Goal: Navigation & Orientation: Find specific page/section

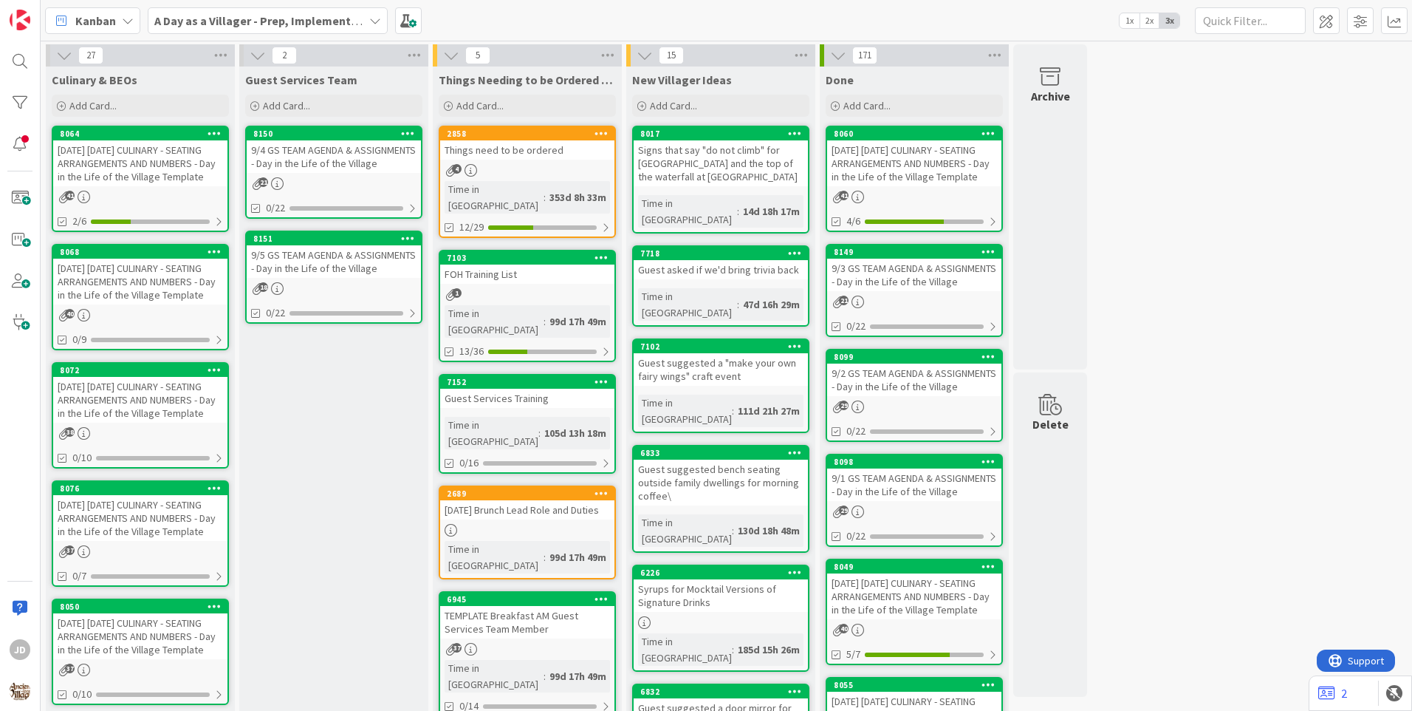
click at [326, 160] on div "9/4 GS TEAM AGENDA & ASSIGNMENTS - Day in the Life of the Village" at bounding box center [334, 156] width 174 height 33
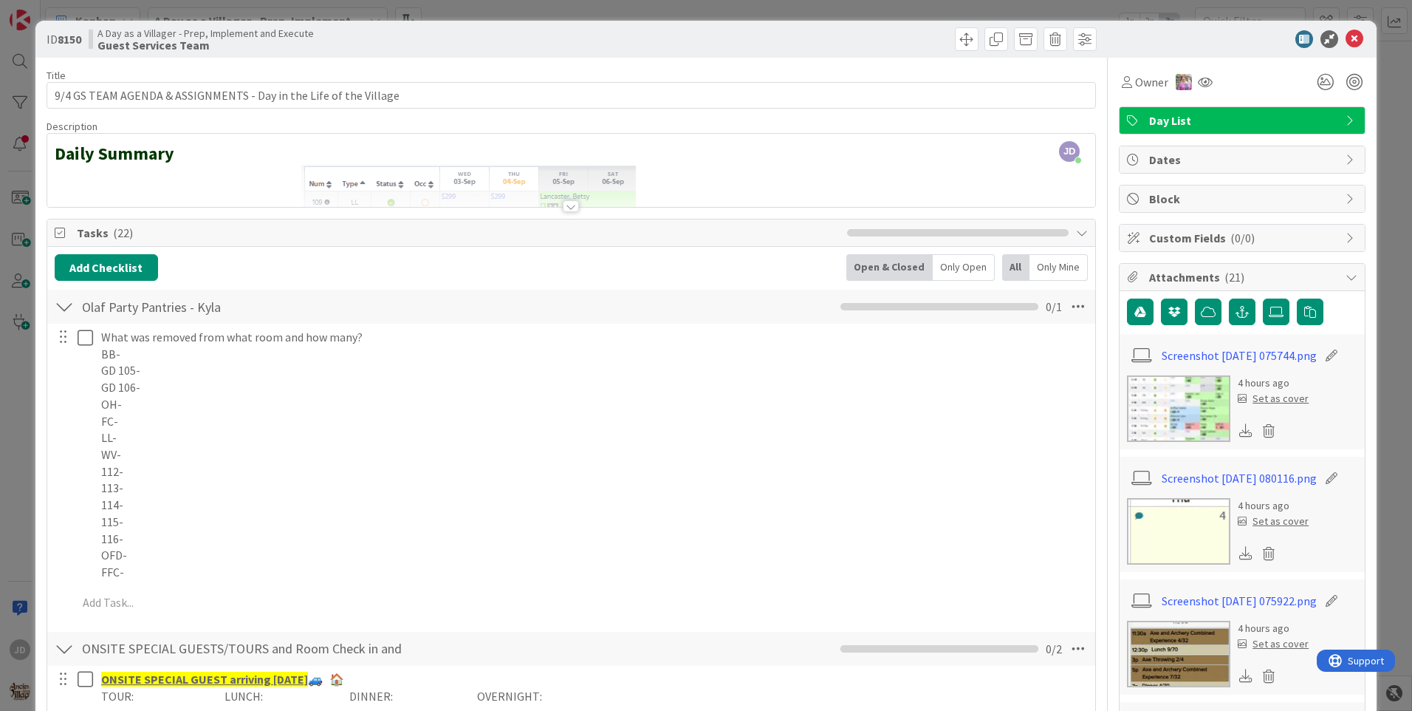
click at [72, 307] on div at bounding box center [64, 306] width 19 height 27
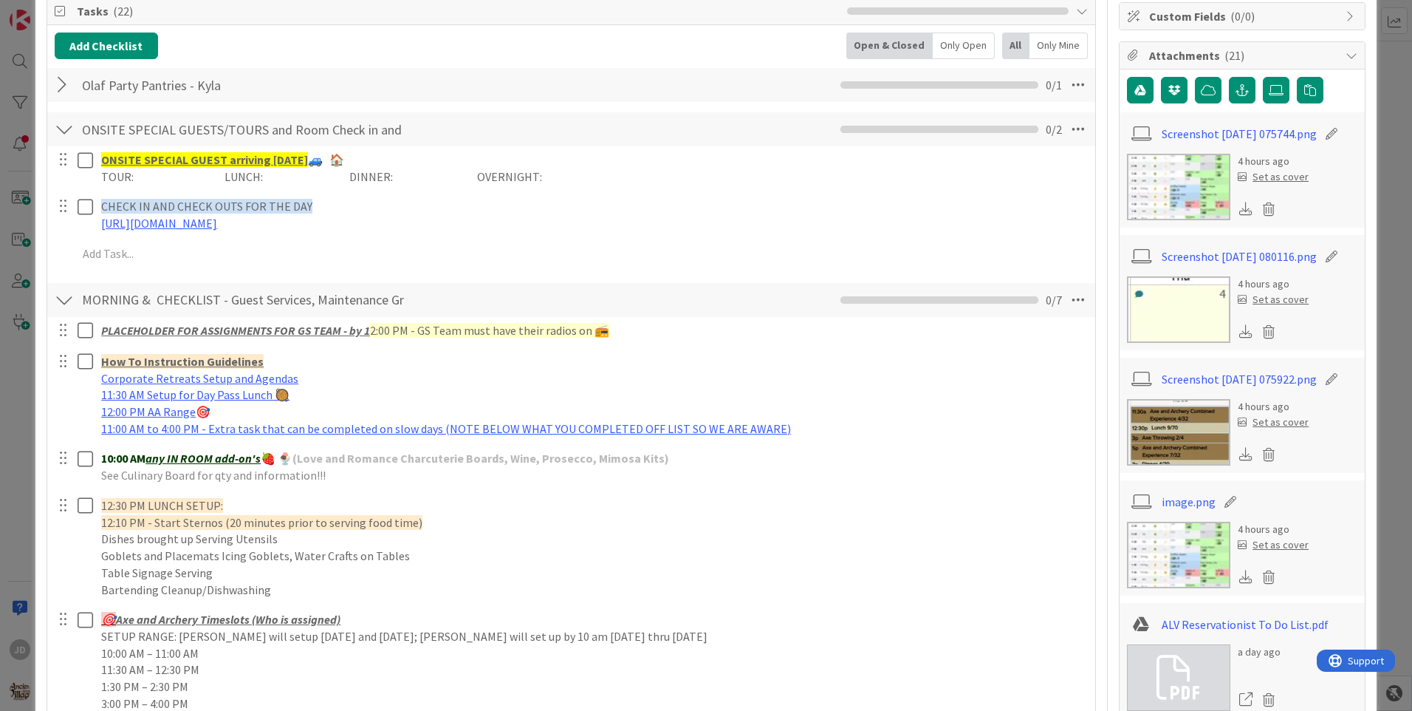
scroll to position [295, 0]
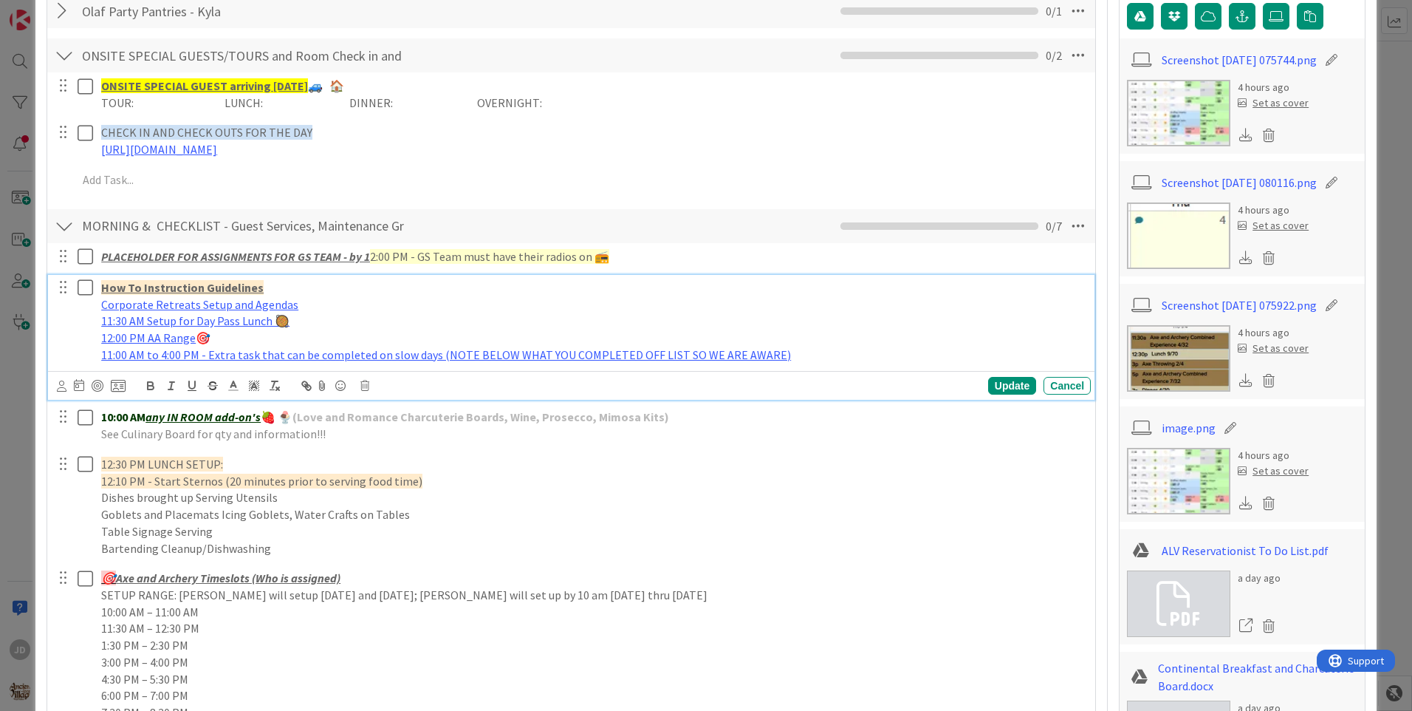
click at [92, 286] on icon at bounding box center [86, 287] width 16 height 18
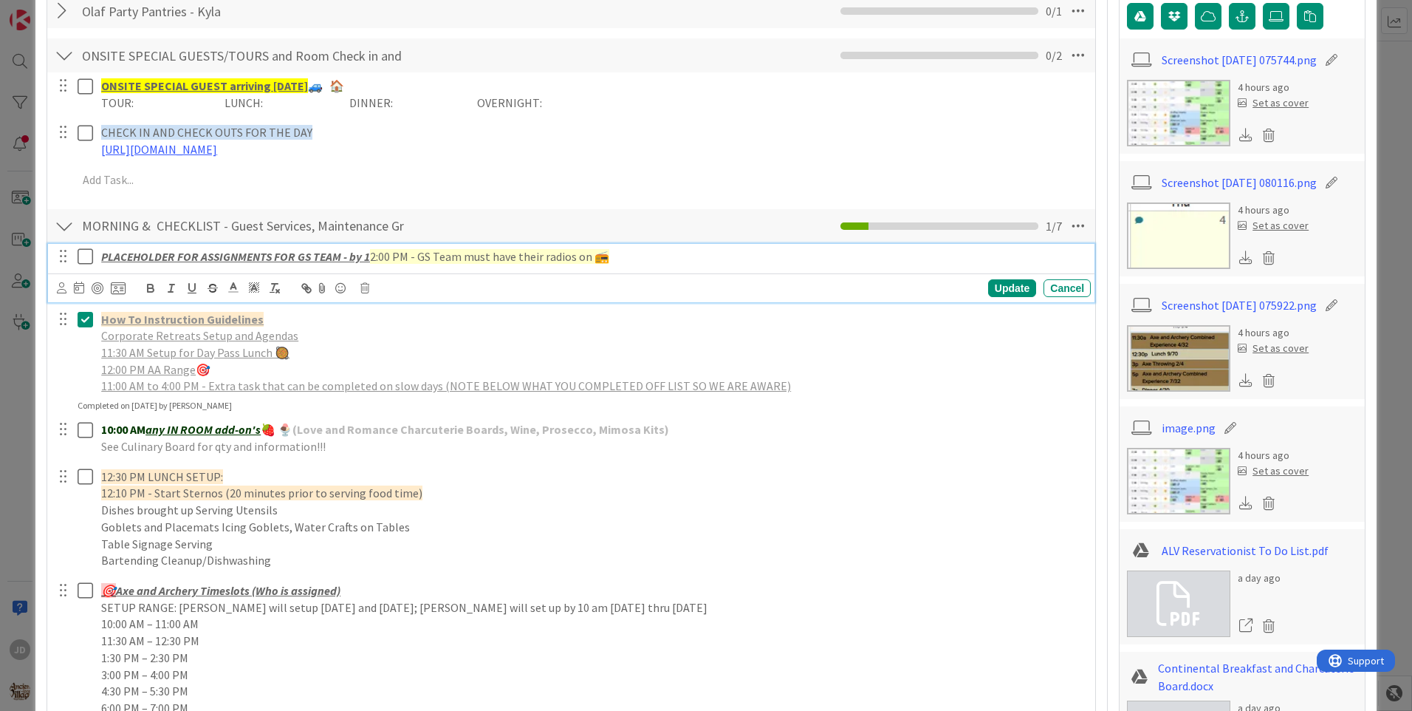
click at [92, 258] on icon at bounding box center [86, 256] width 16 height 18
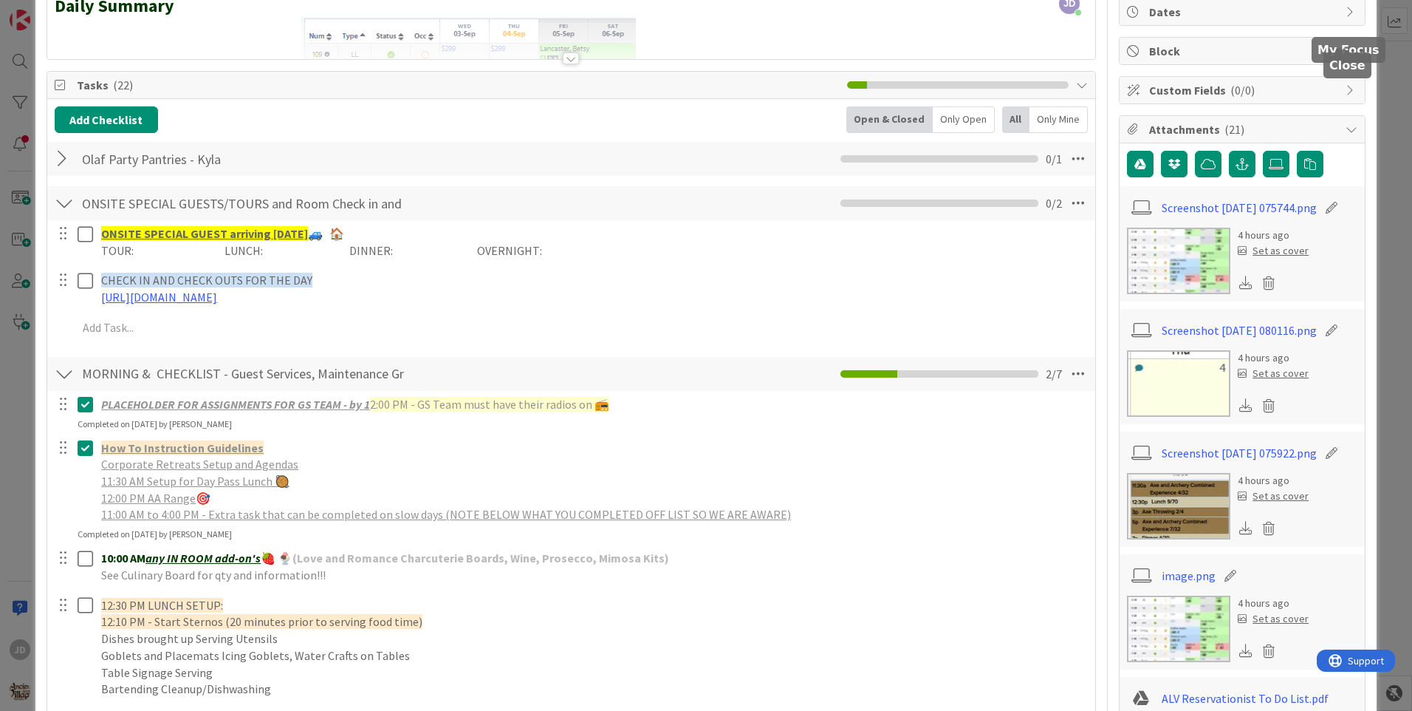
scroll to position [0, 0]
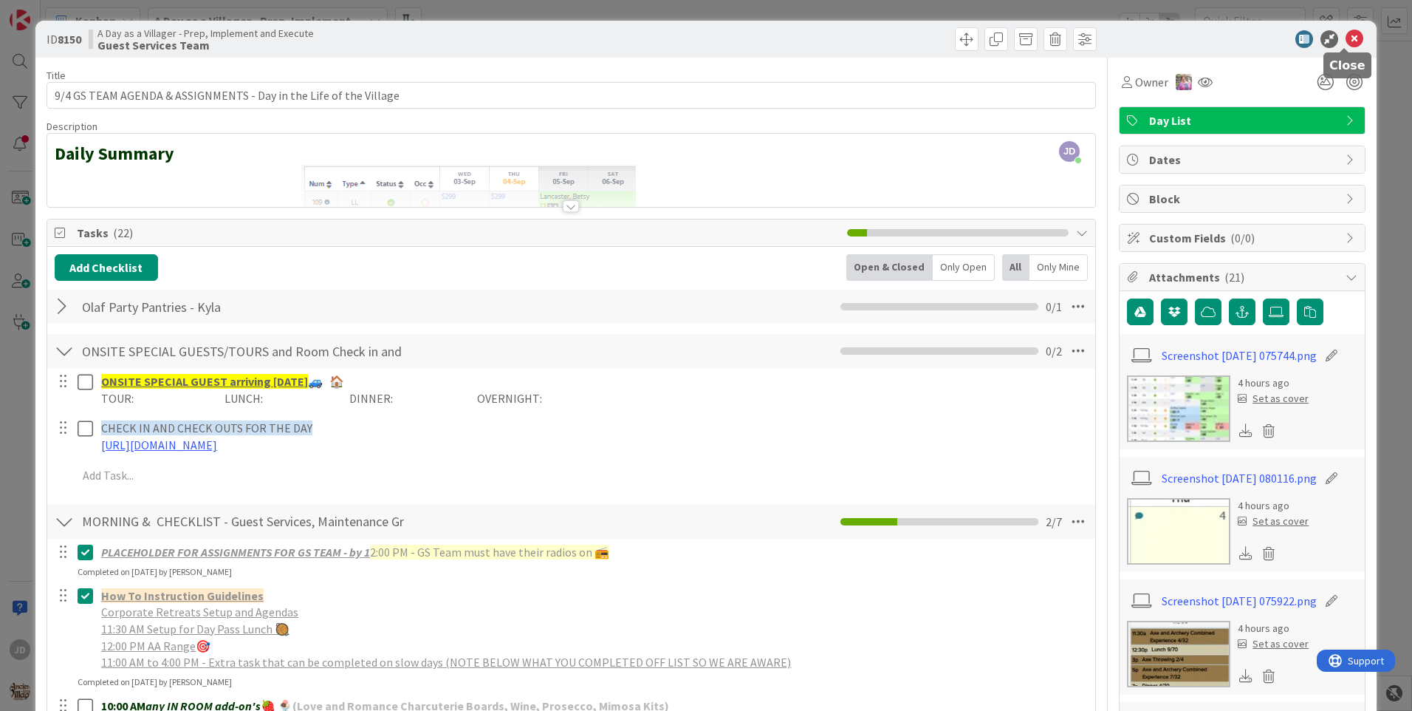
click at [1346, 36] on icon at bounding box center [1355, 39] width 18 height 18
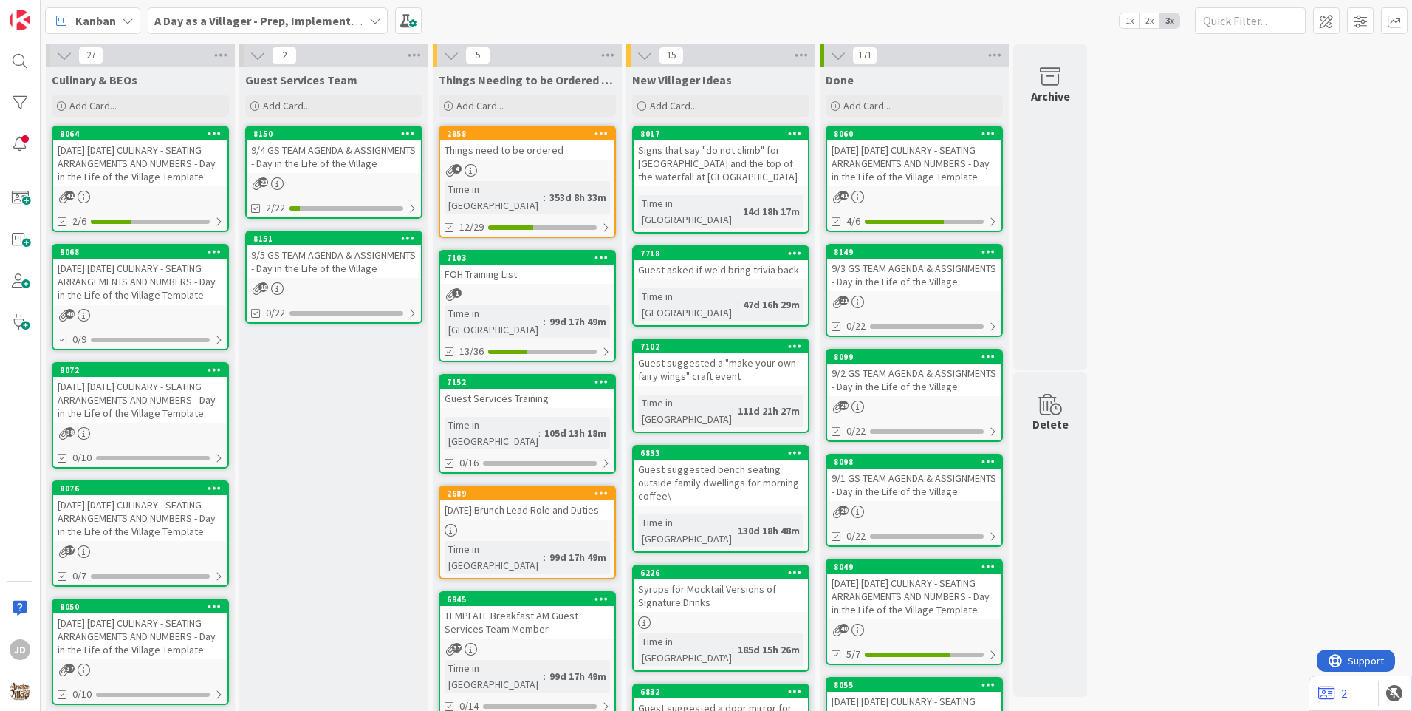
click at [139, 168] on div "[DATE] [DATE] CULINARY - SEATING ARRANGEMENTS AND NUMBERS - Day in the Life of …" at bounding box center [140, 163] width 174 height 46
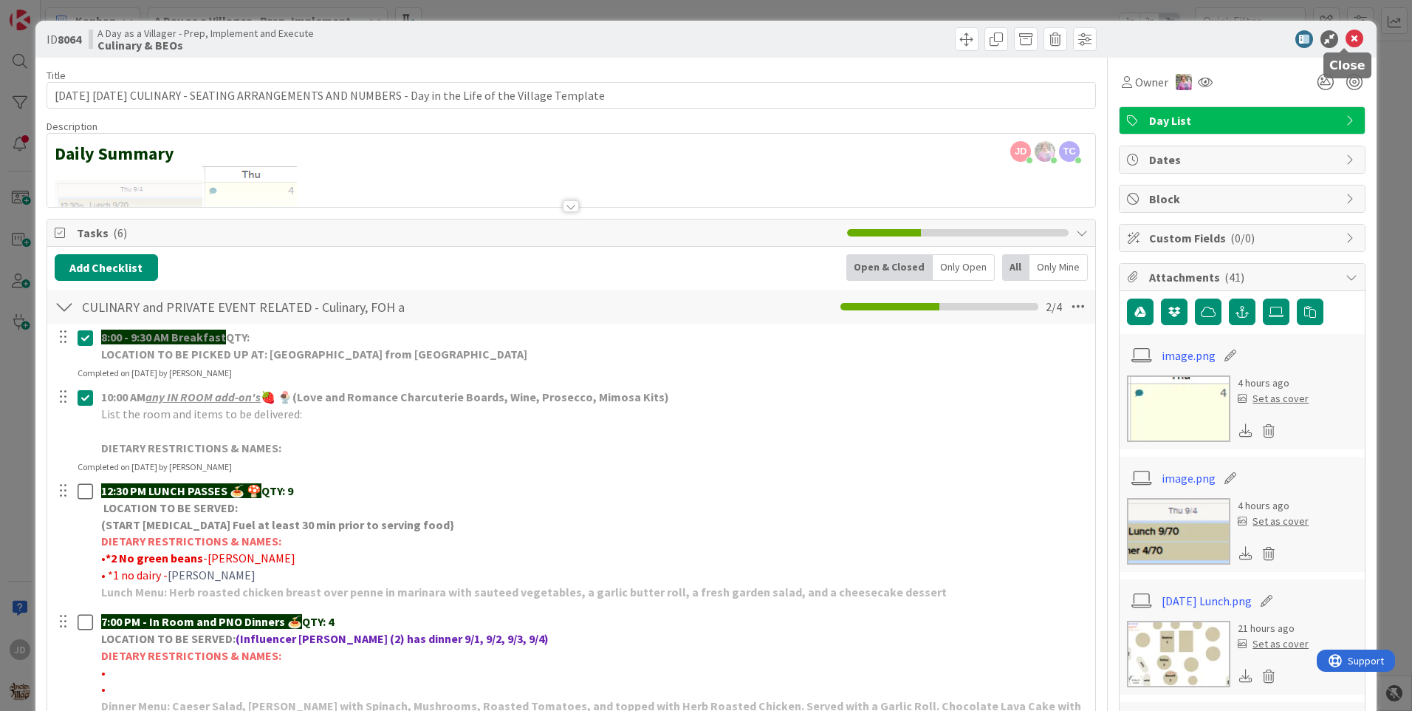
click at [1346, 33] on icon at bounding box center [1355, 39] width 18 height 18
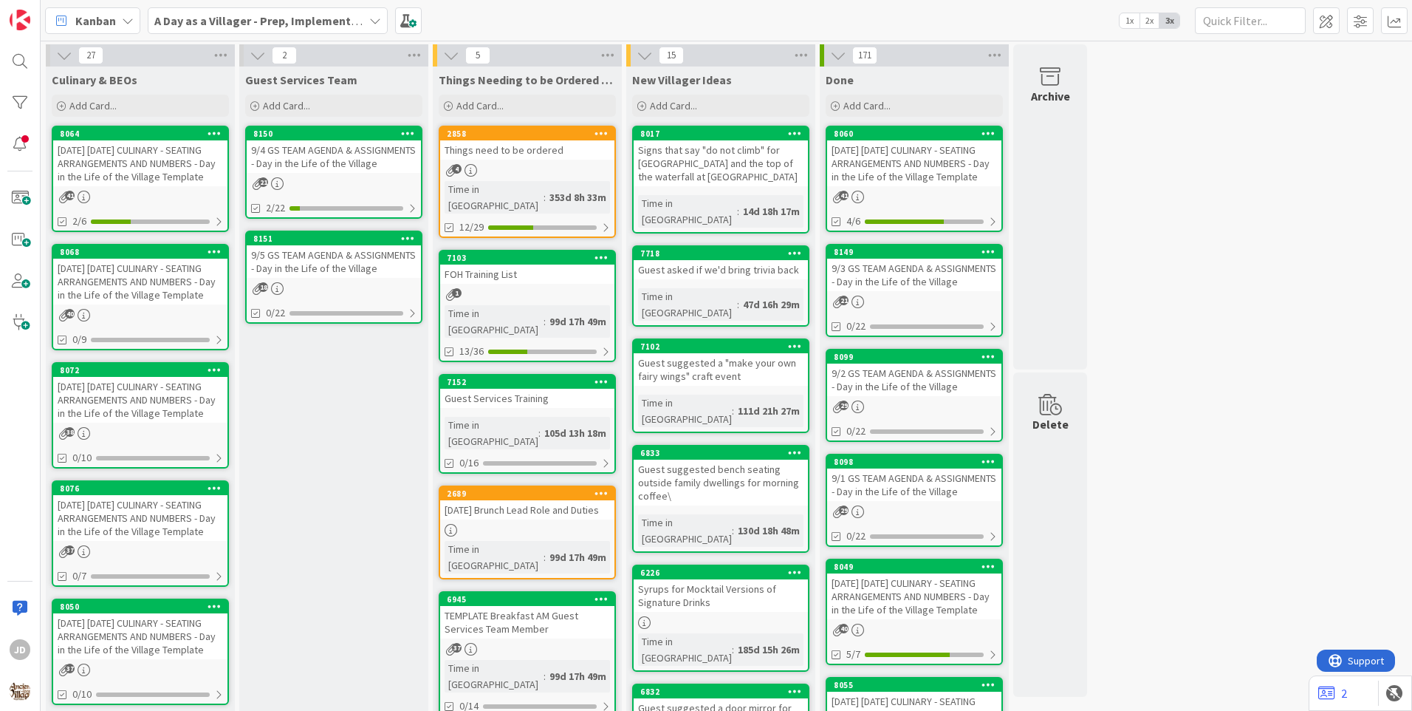
click at [144, 180] on div "[DATE] [DATE] CULINARY - SEATING ARRANGEMENTS AND NUMBERS - Day in the Life of …" at bounding box center [140, 163] width 174 height 46
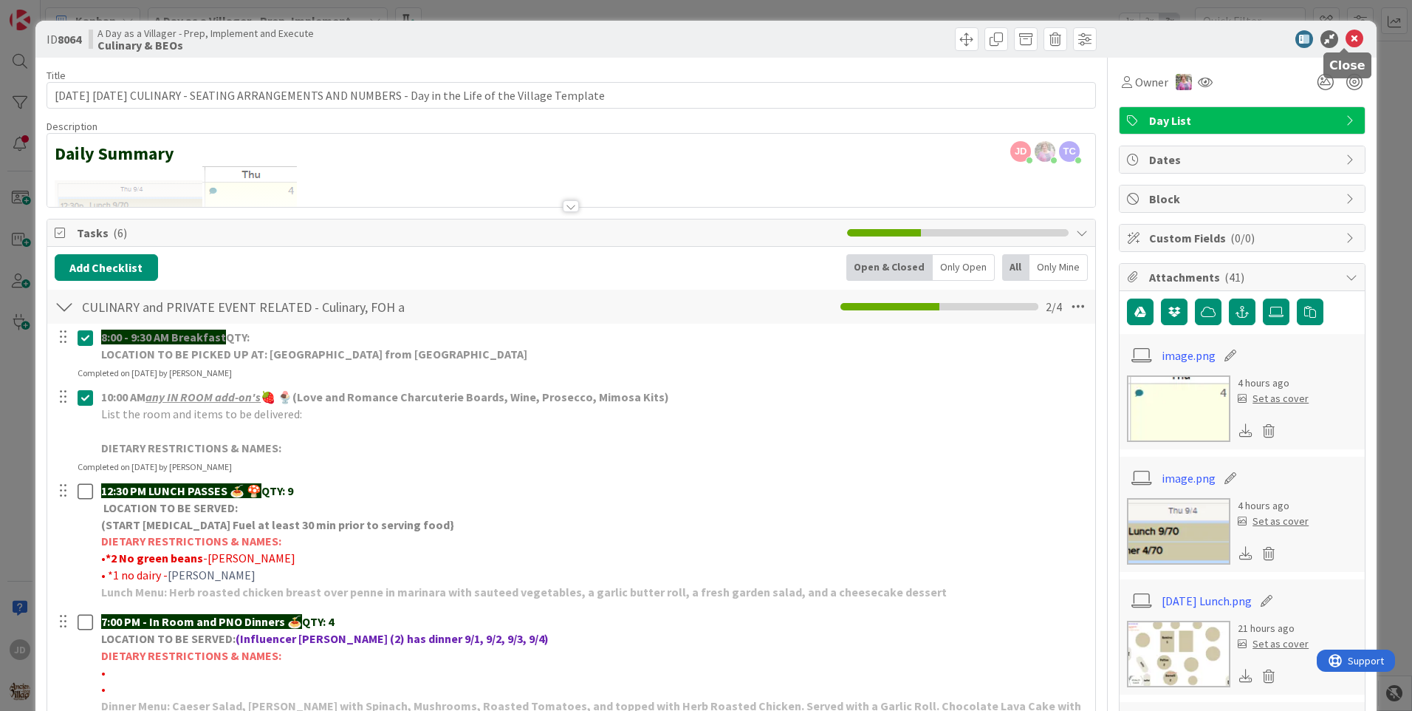
click at [1346, 40] on icon at bounding box center [1355, 39] width 18 height 18
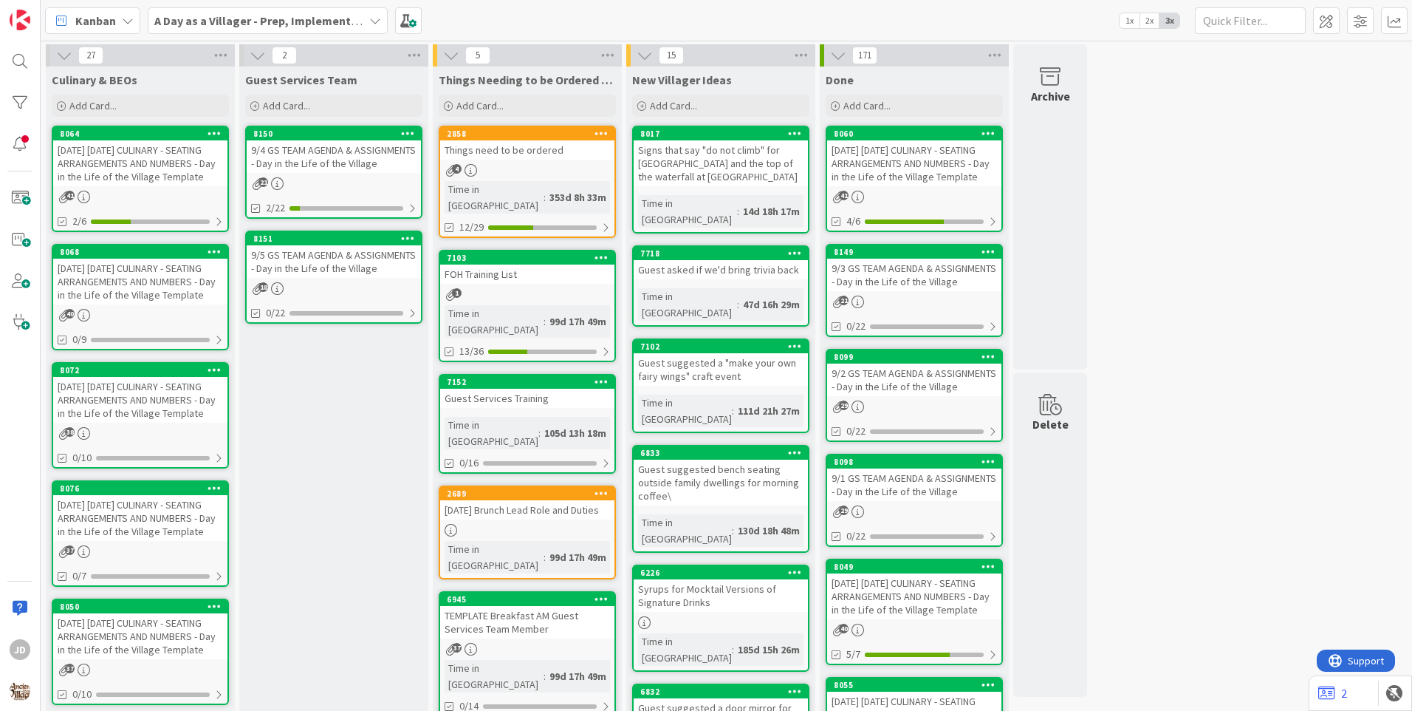
click at [344, 157] on div "9/4 GS TEAM AGENDA & ASSIGNMENTS - Day in the Life of the Village" at bounding box center [334, 156] width 174 height 33
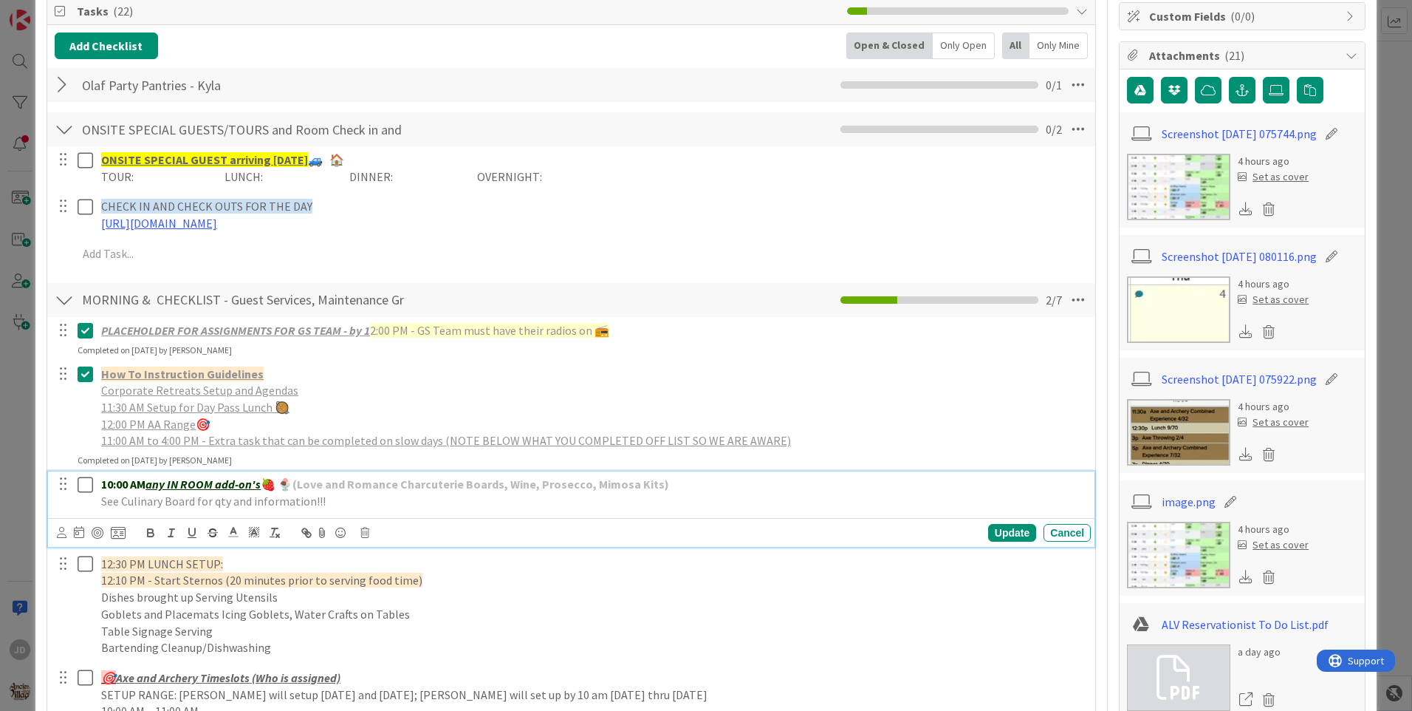
click at [83, 488] on icon at bounding box center [86, 485] width 16 height 18
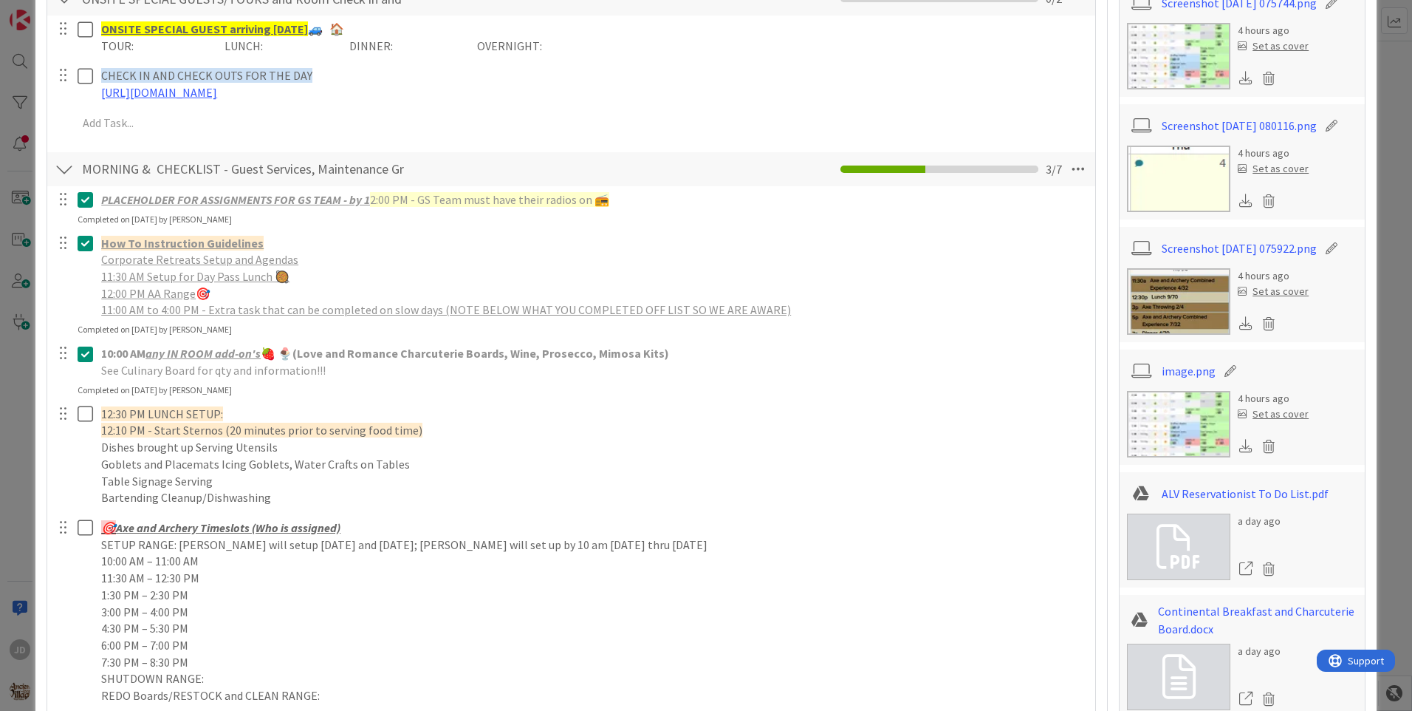
scroll to position [369, 0]
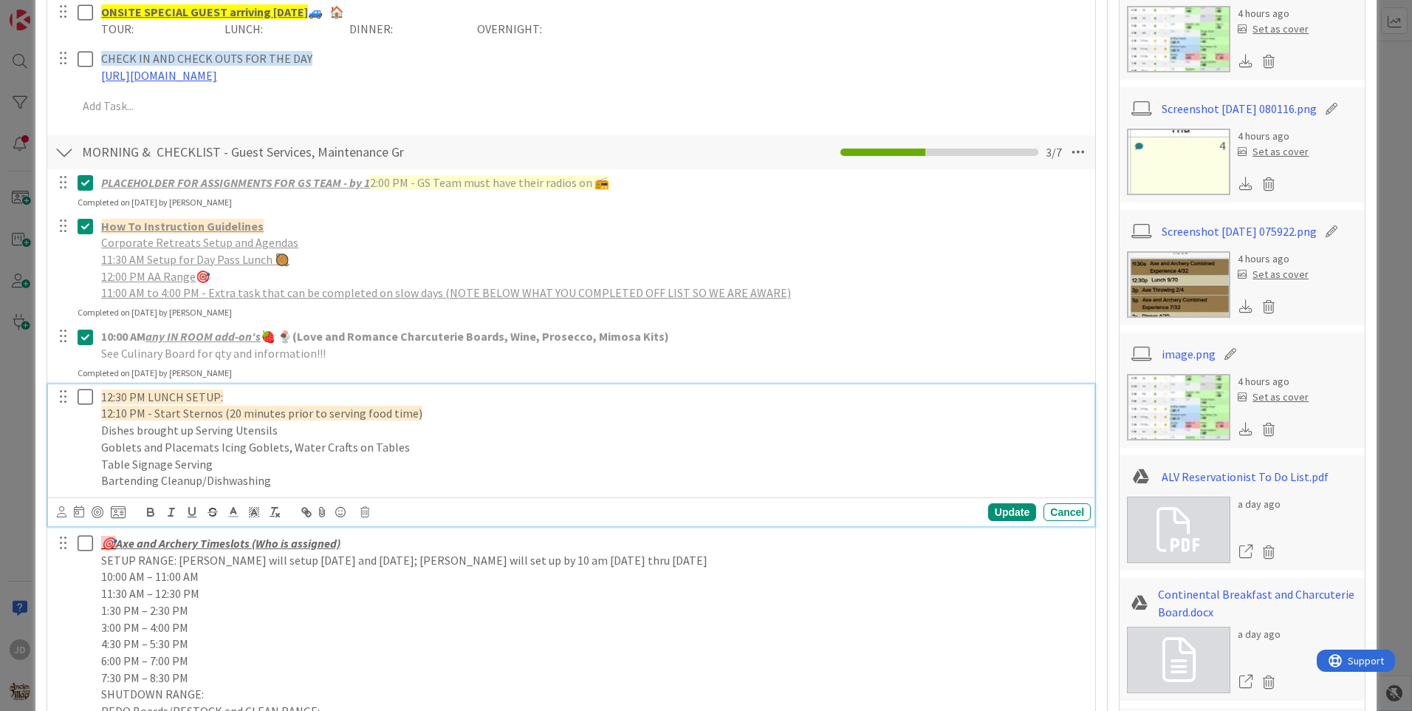
click at [88, 401] on icon at bounding box center [86, 397] width 16 height 18
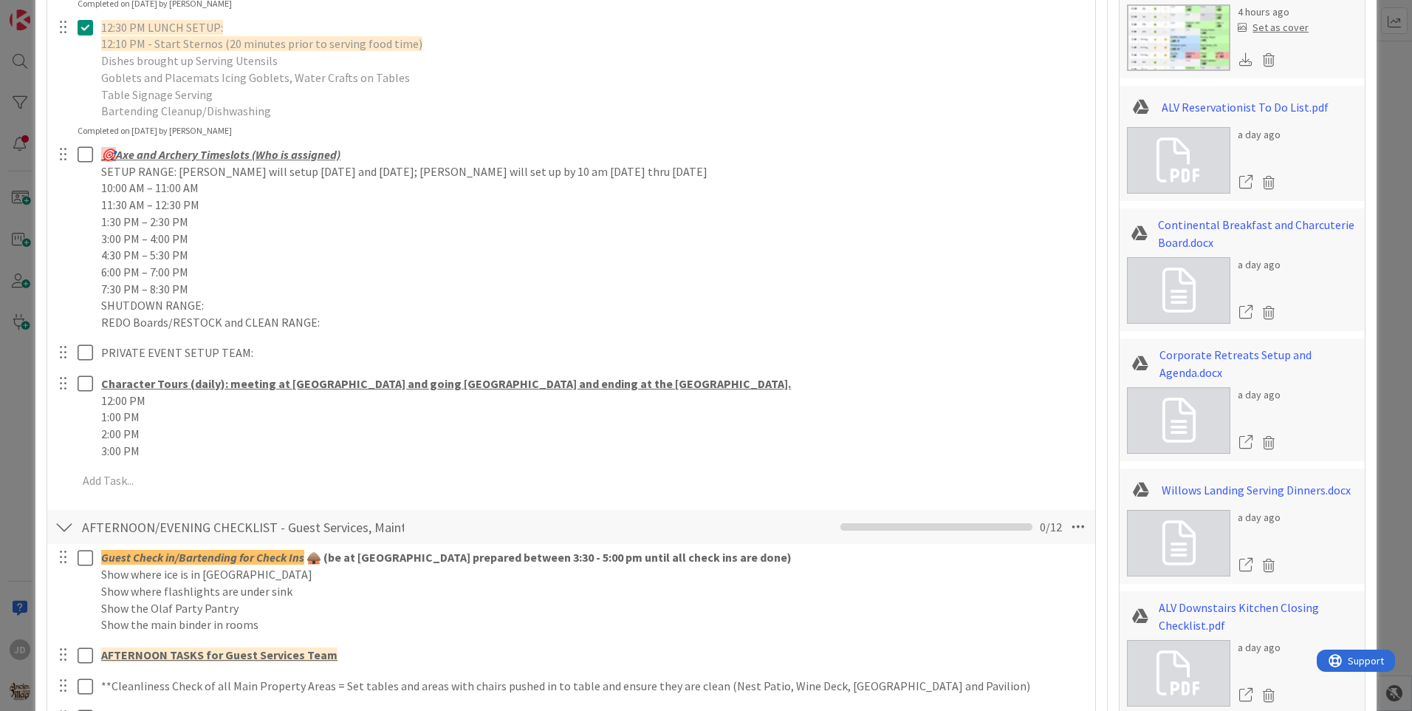
scroll to position [0, 0]
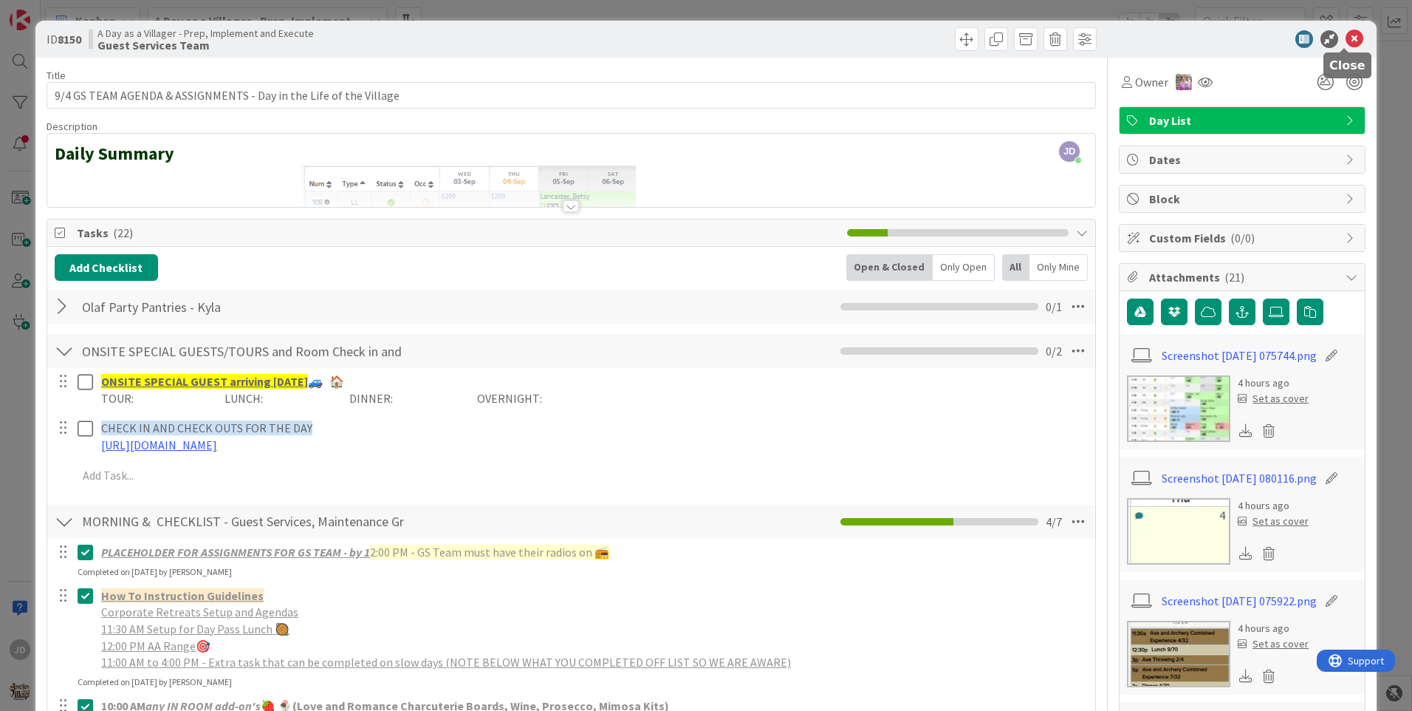
click at [1351, 38] on icon at bounding box center [1355, 39] width 18 height 18
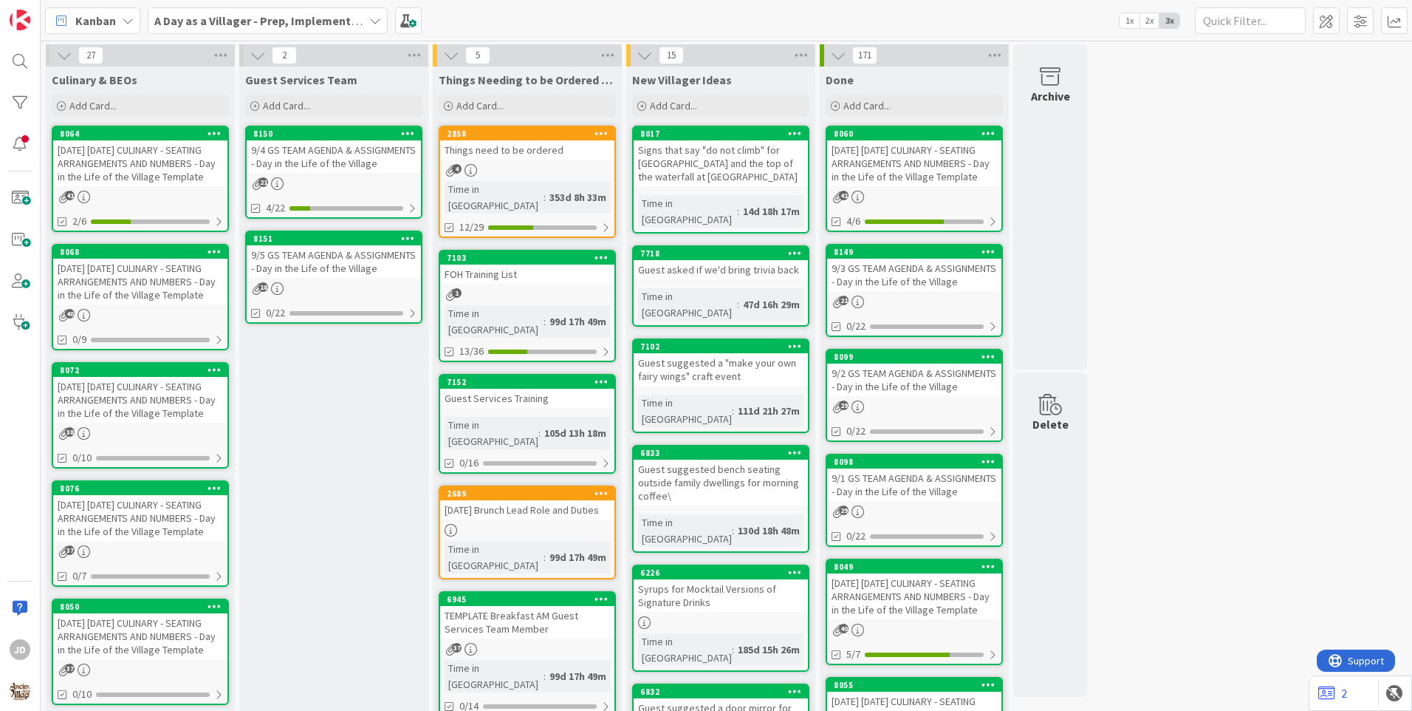
click at [95, 291] on div "[DATE] [DATE] CULINARY - SEATING ARRANGEMENTS AND NUMBERS - Day in the Life of …" at bounding box center [140, 282] width 174 height 46
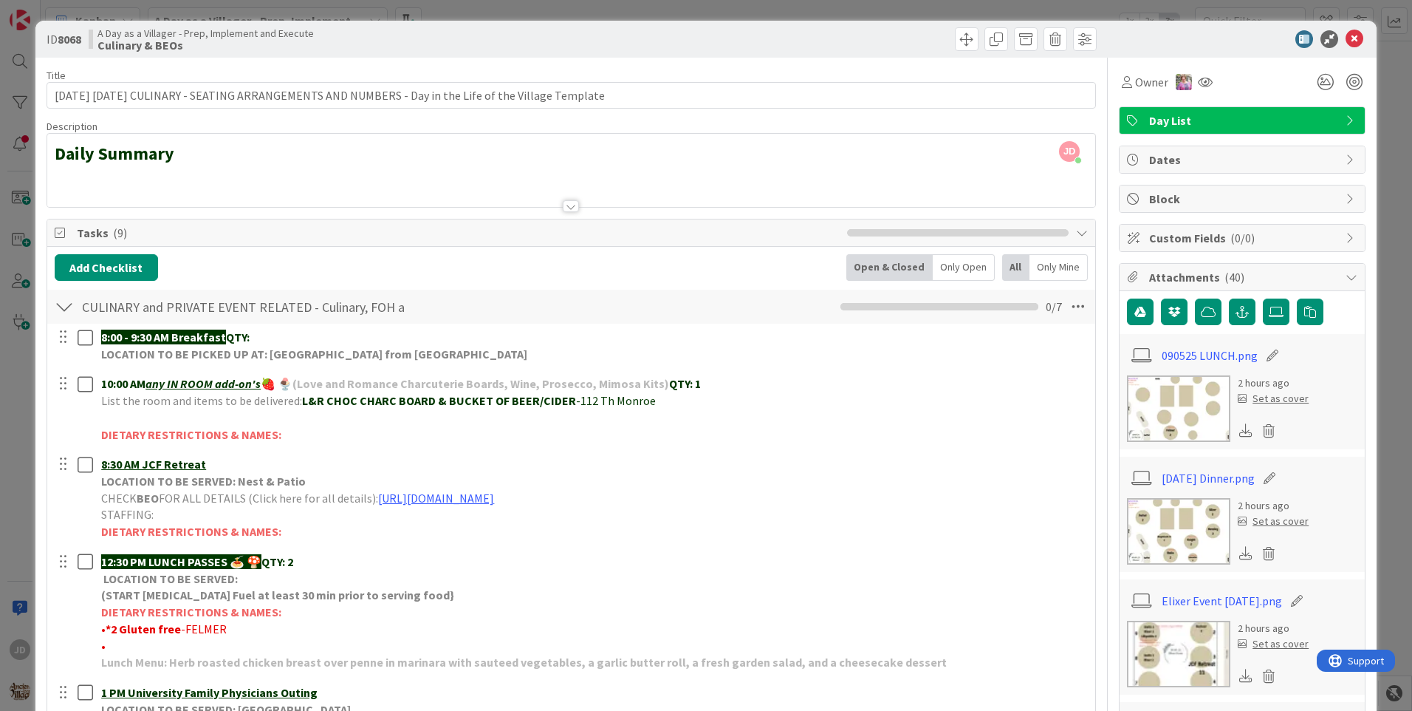
scroll to position [74, 0]
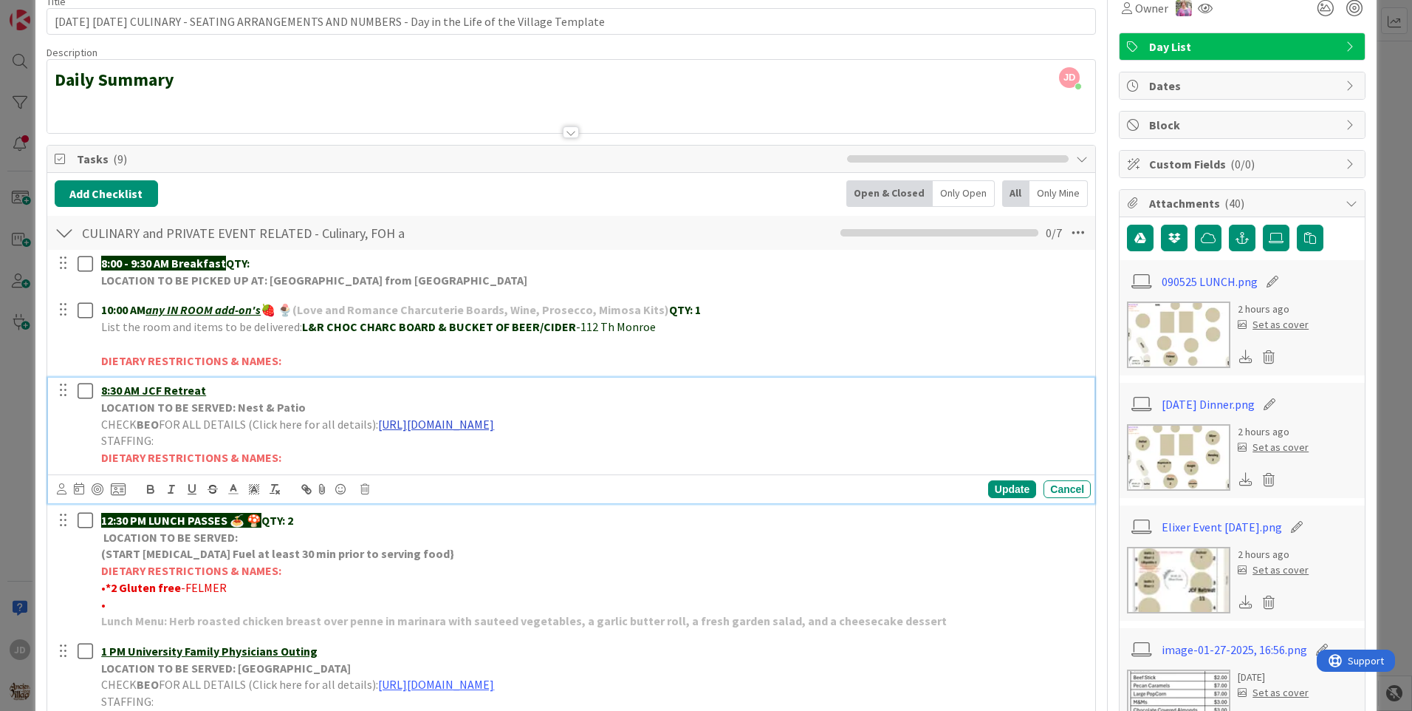
click at [447, 429] on link "[URL][DOMAIN_NAME]" at bounding box center [436, 424] width 116 height 15
click at [532, 454] on link "[URL][DOMAIN_NAME]" at bounding box center [556, 452] width 101 height 19
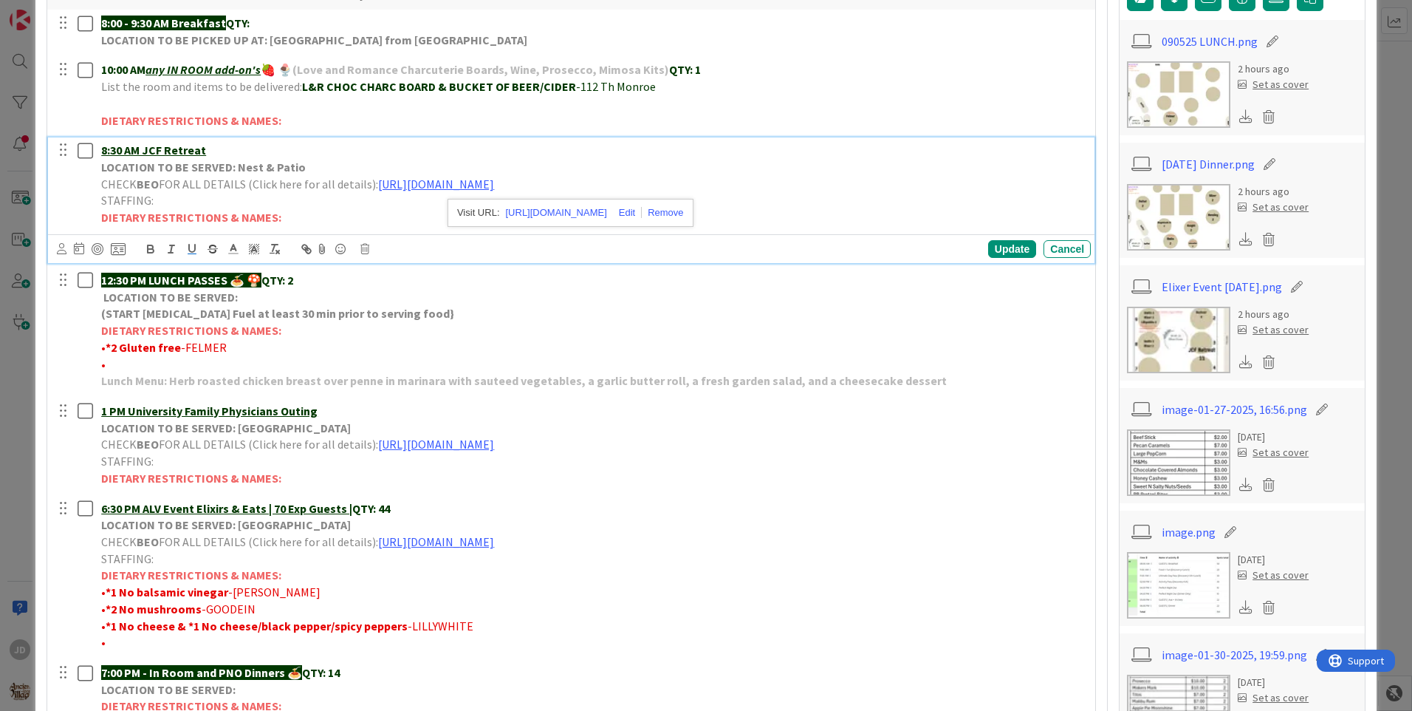
scroll to position [369, 0]
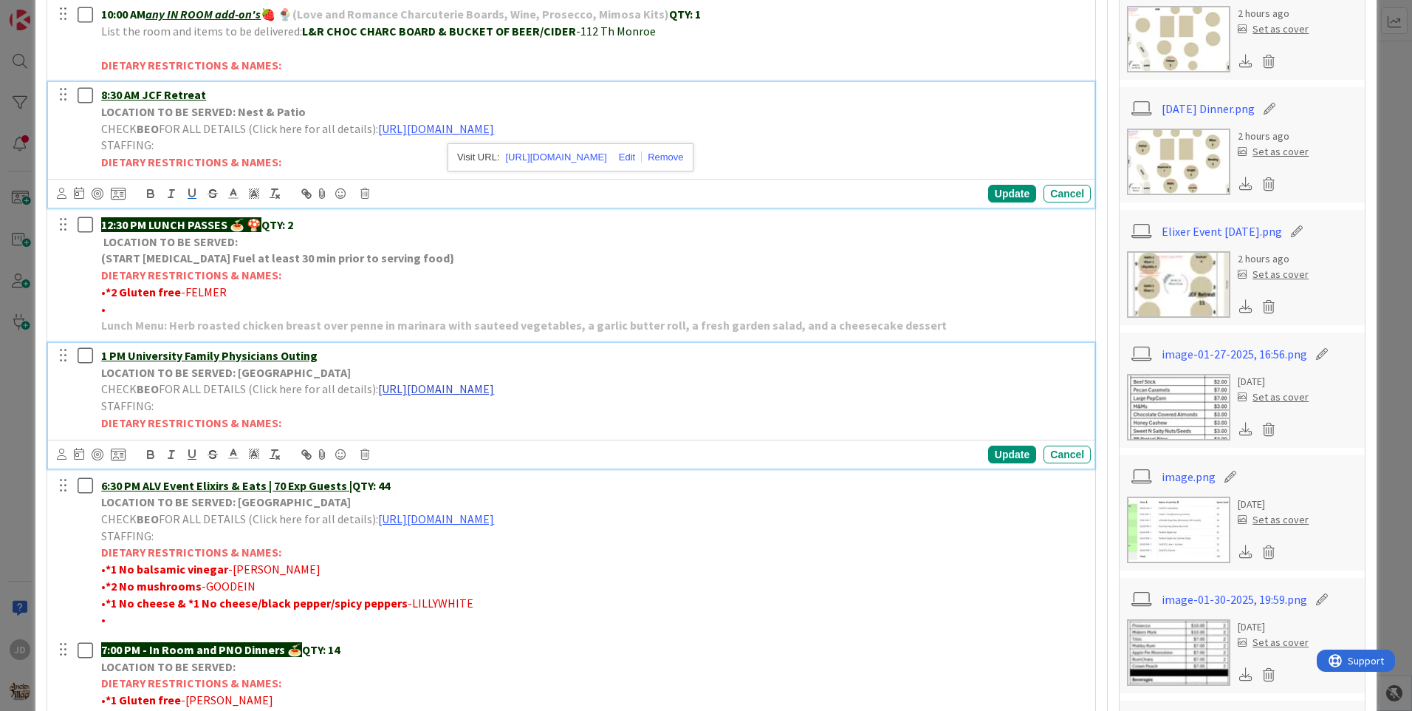
click at [488, 391] on link "[URL][DOMAIN_NAME]" at bounding box center [436, 388] width 116 height 15
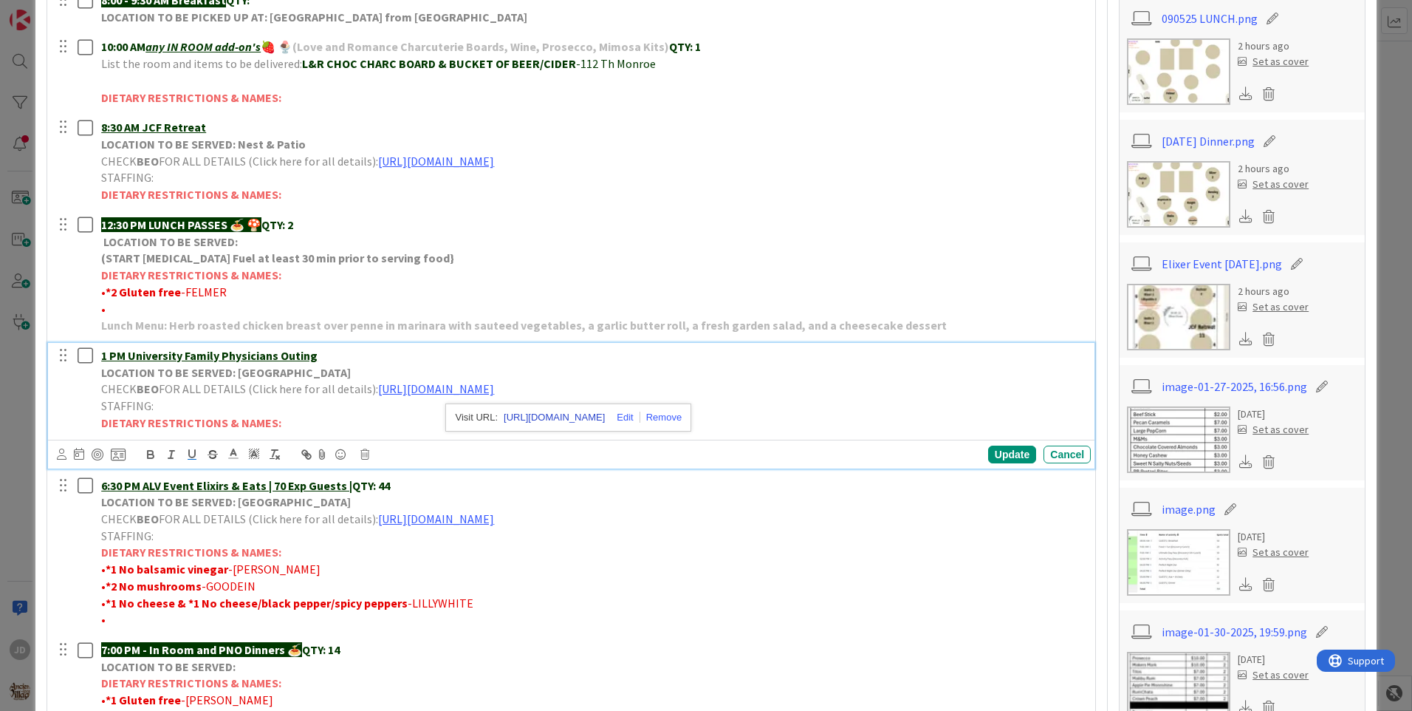
click at [515, 420] on link "[URL][DOMAIN_NAME]" at bounding box center [554, 417] width 101 height 19
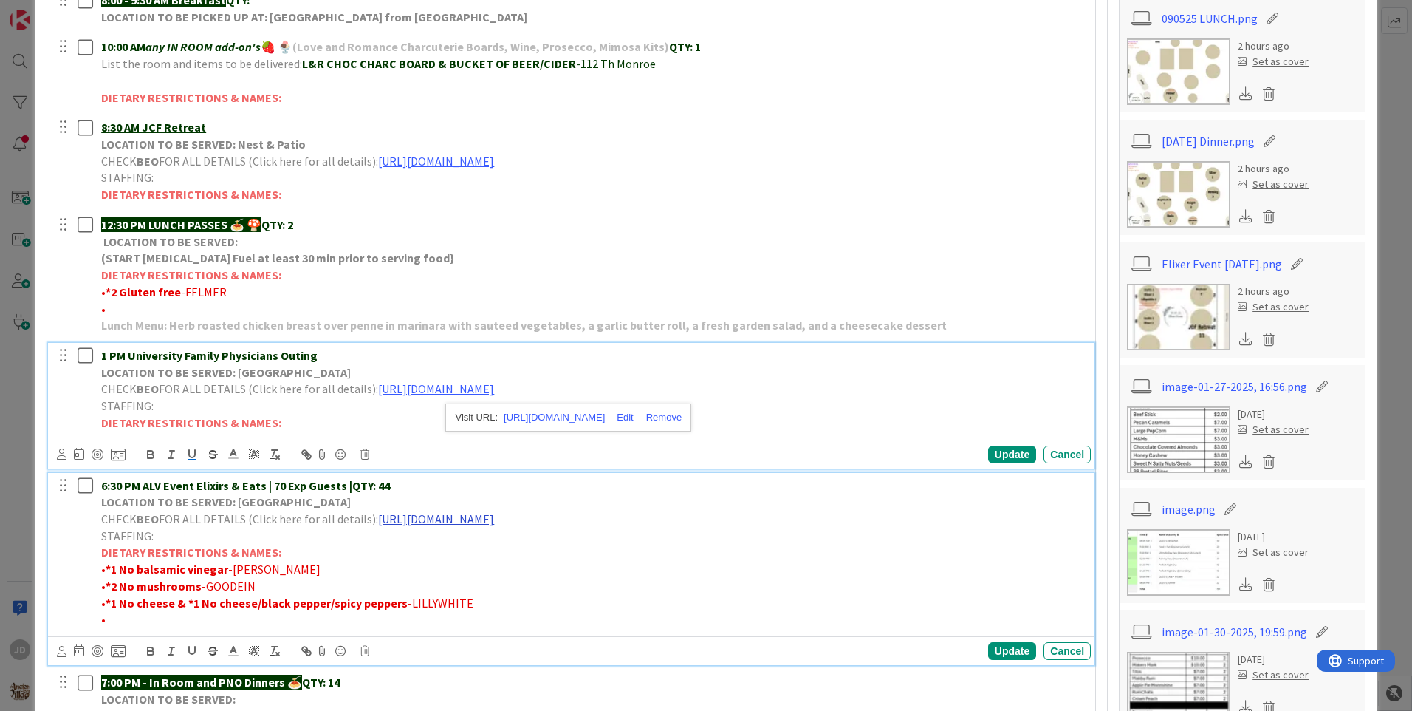
click at [435, 519] on link "[URL][DOMAIN_NAME]" at bounding box center [436, 518] width 116 height 15
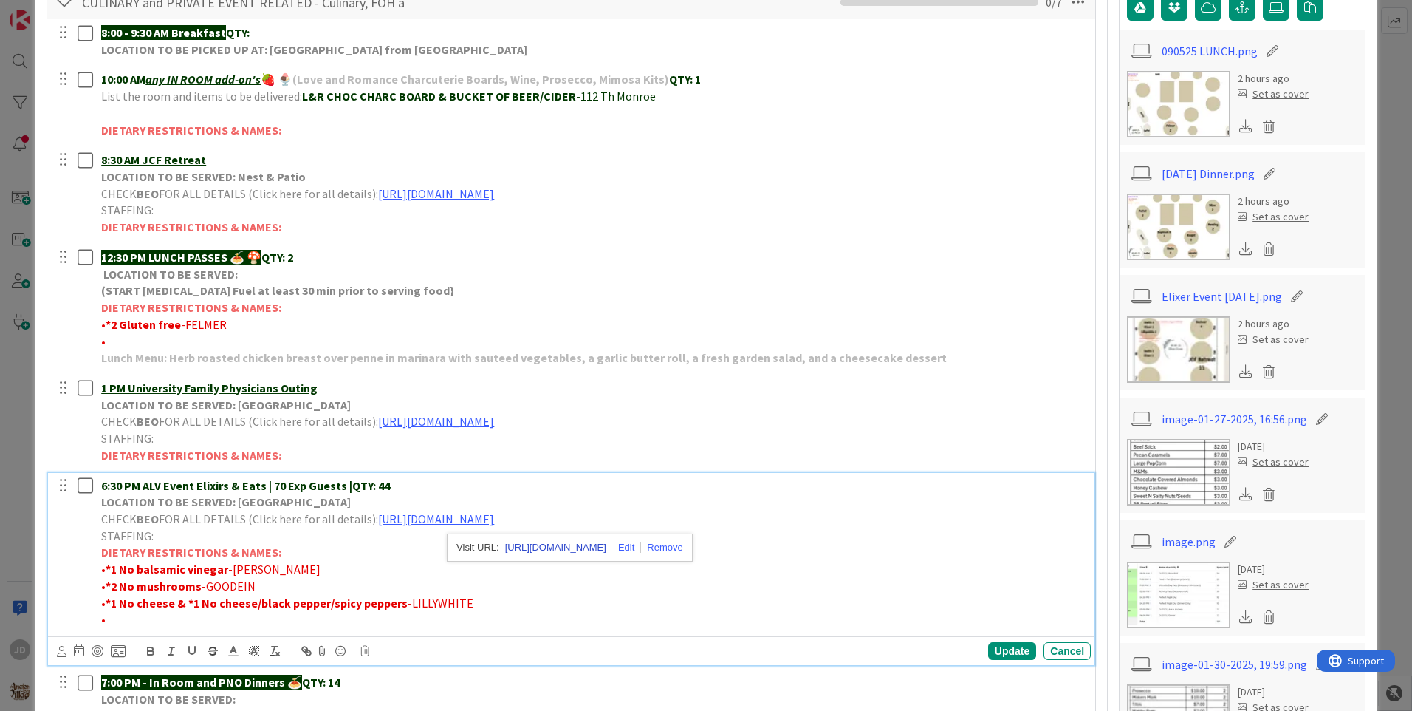
click at [530, 548] on link "[URL][DOMAIN_NAME]" at bounding box center [555, 547] width 101 height 19
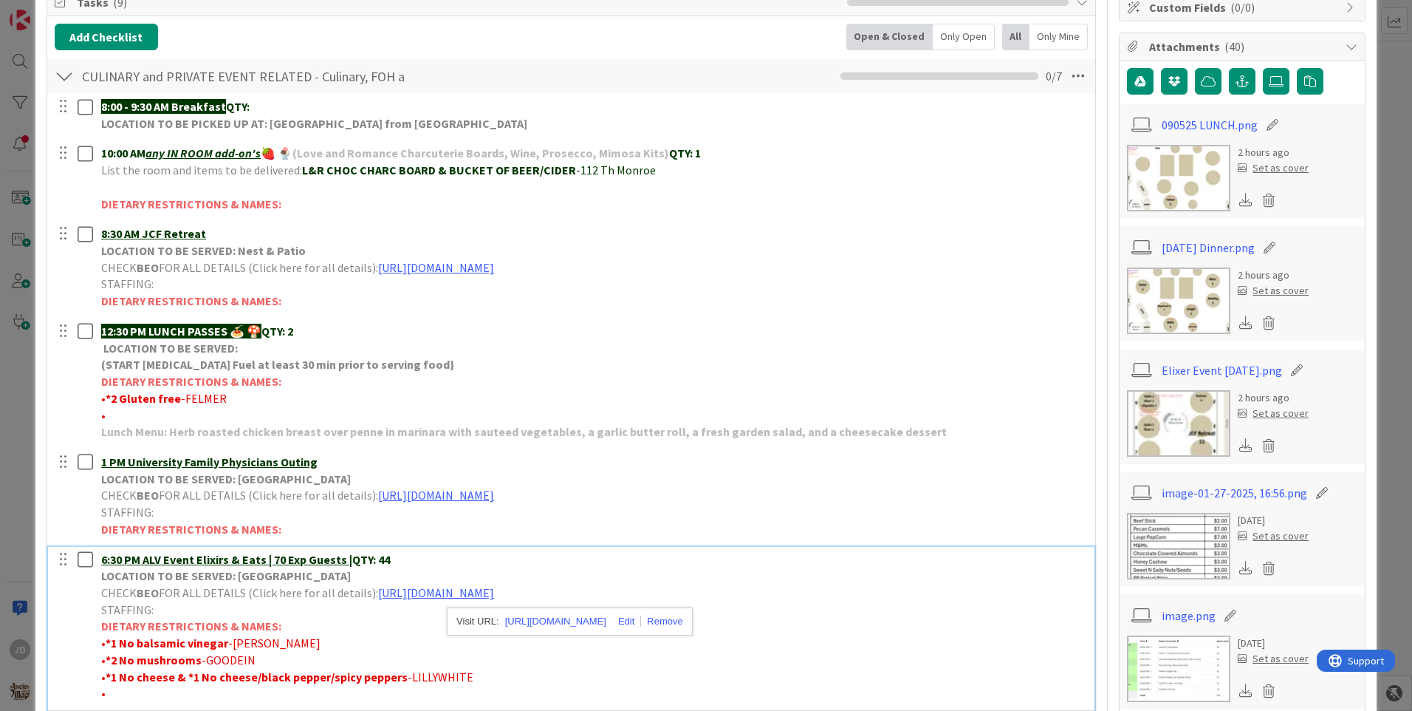
scroll to position [0, 0]
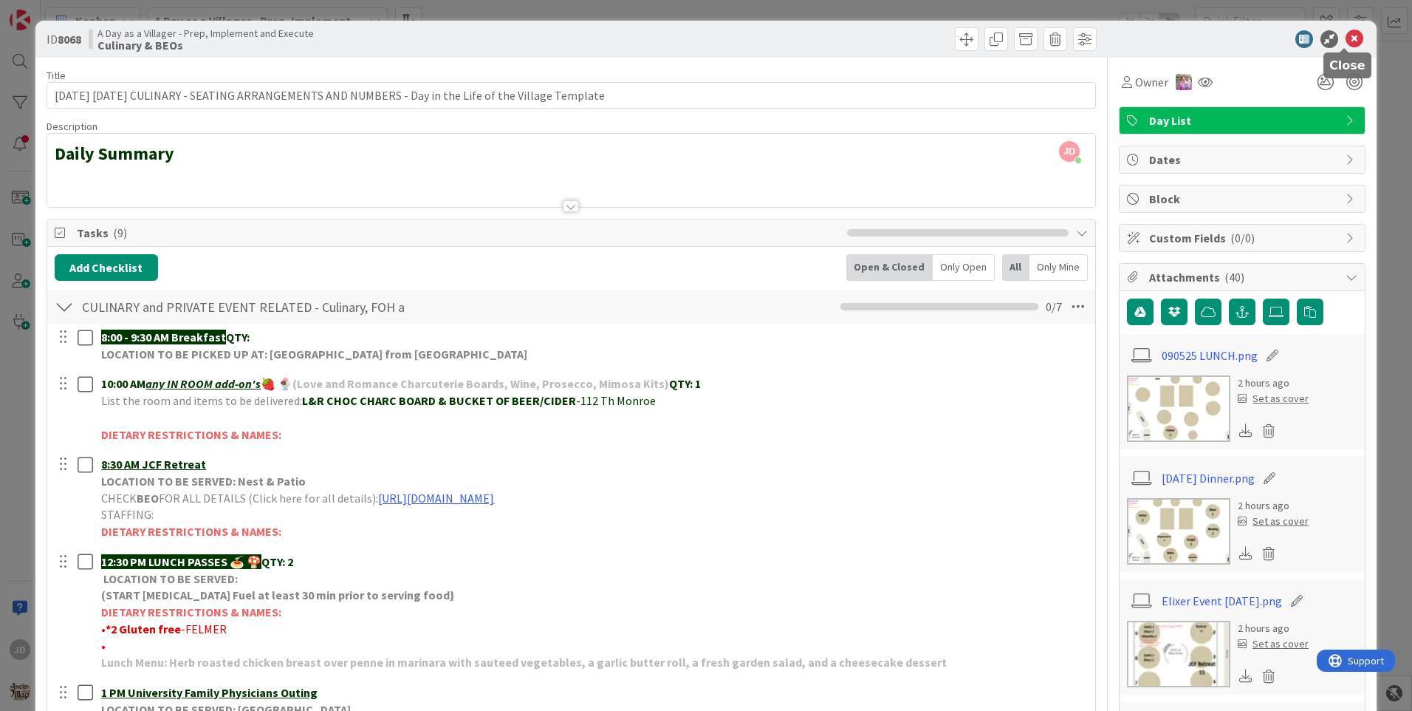
click at [1346, 35] on icon at bounding box center [1355, 39] width 18 height 18
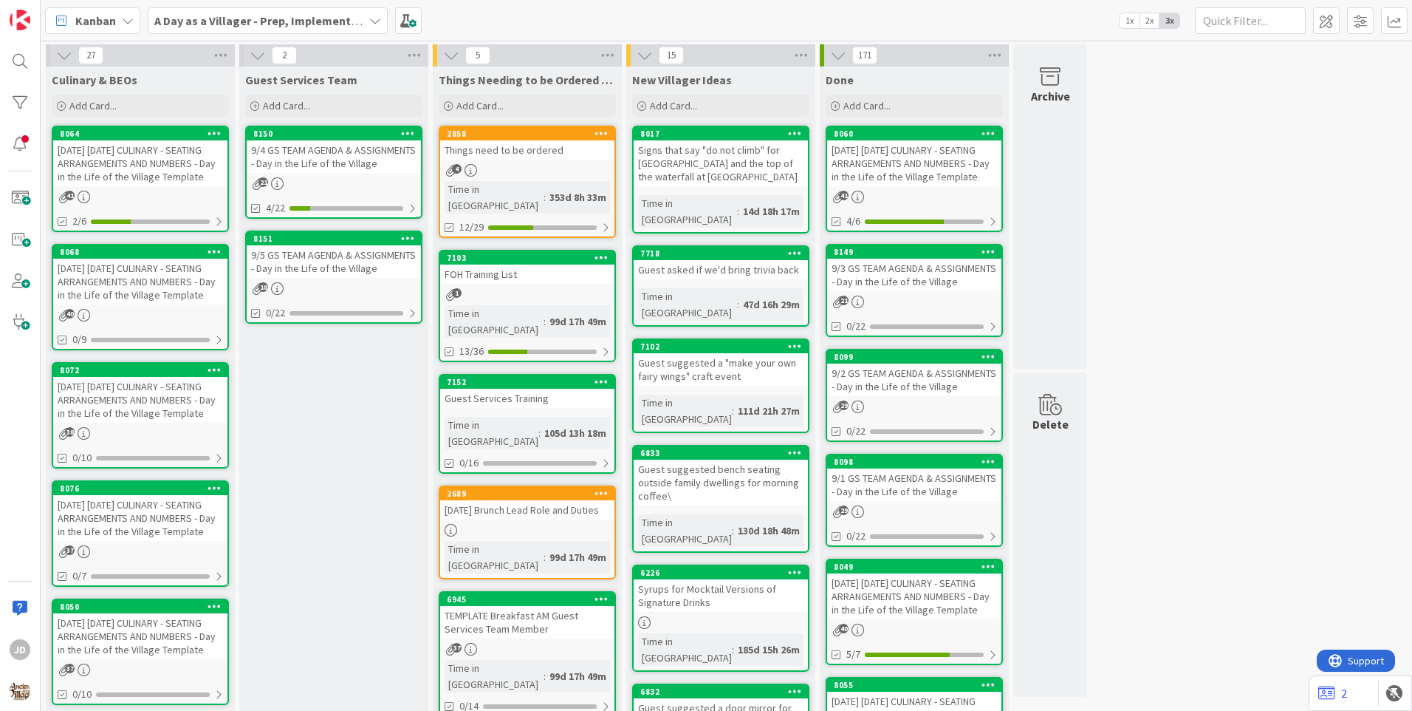
click at [104, 408] on div "[DATE] [DATE] CULINARY - SEATING ARRANGEMENTS AND NUMBERS - Day in the Life of …" at bounding box center [140, 400] width 174 height 46
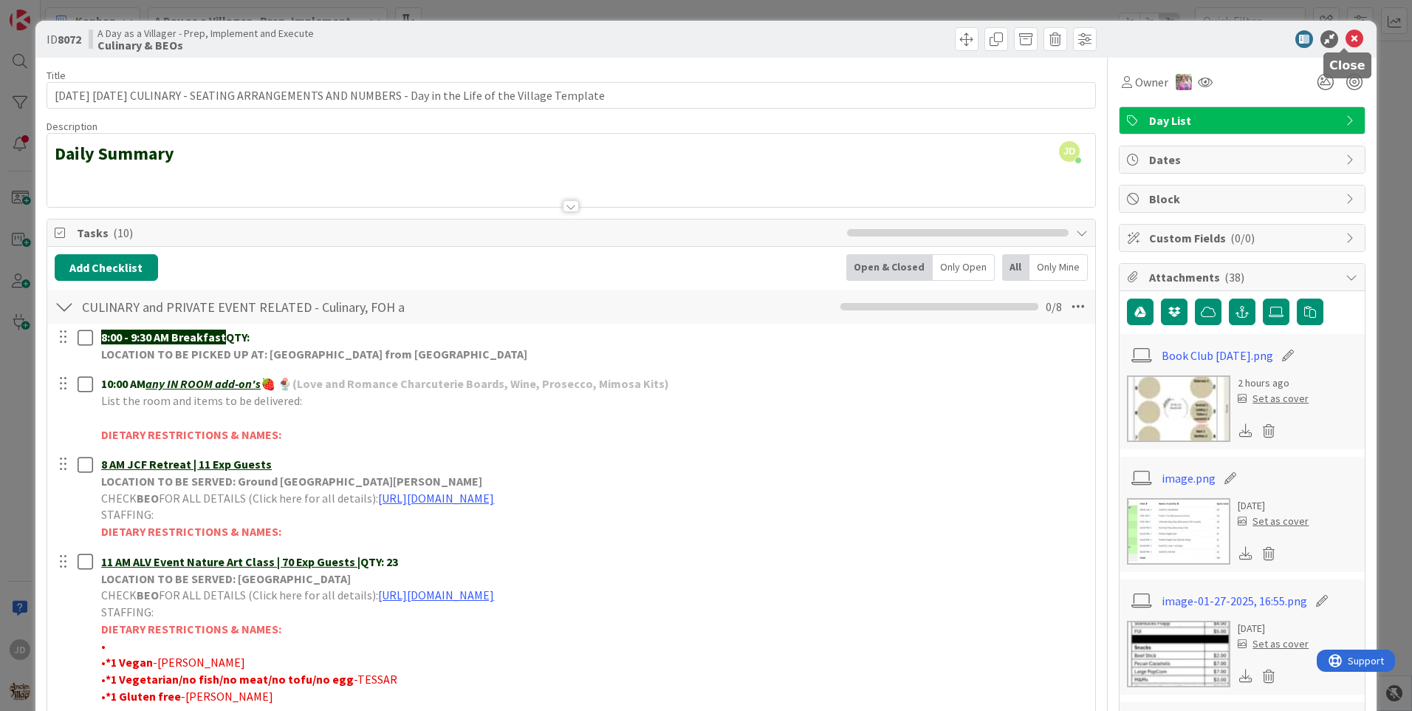
click at [1346, 42] on icon at bounding box center [1355, 39] width 18 height 18
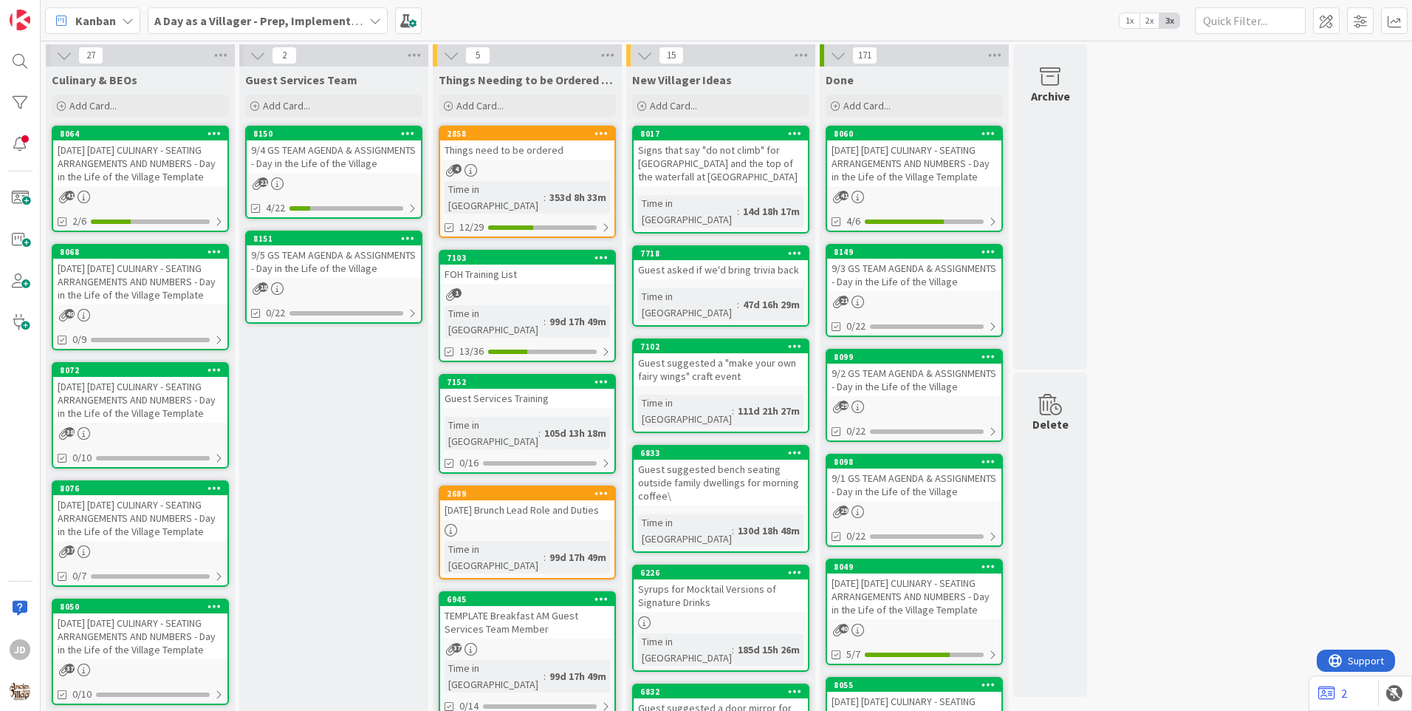
click at [155, 168] on div "[DATE] [DATE] CULINARY - SEATING ARRANGEMENTS AND NUMBERS - Day in the Life of …" at bounding box center [140, 163] width 174 height 46
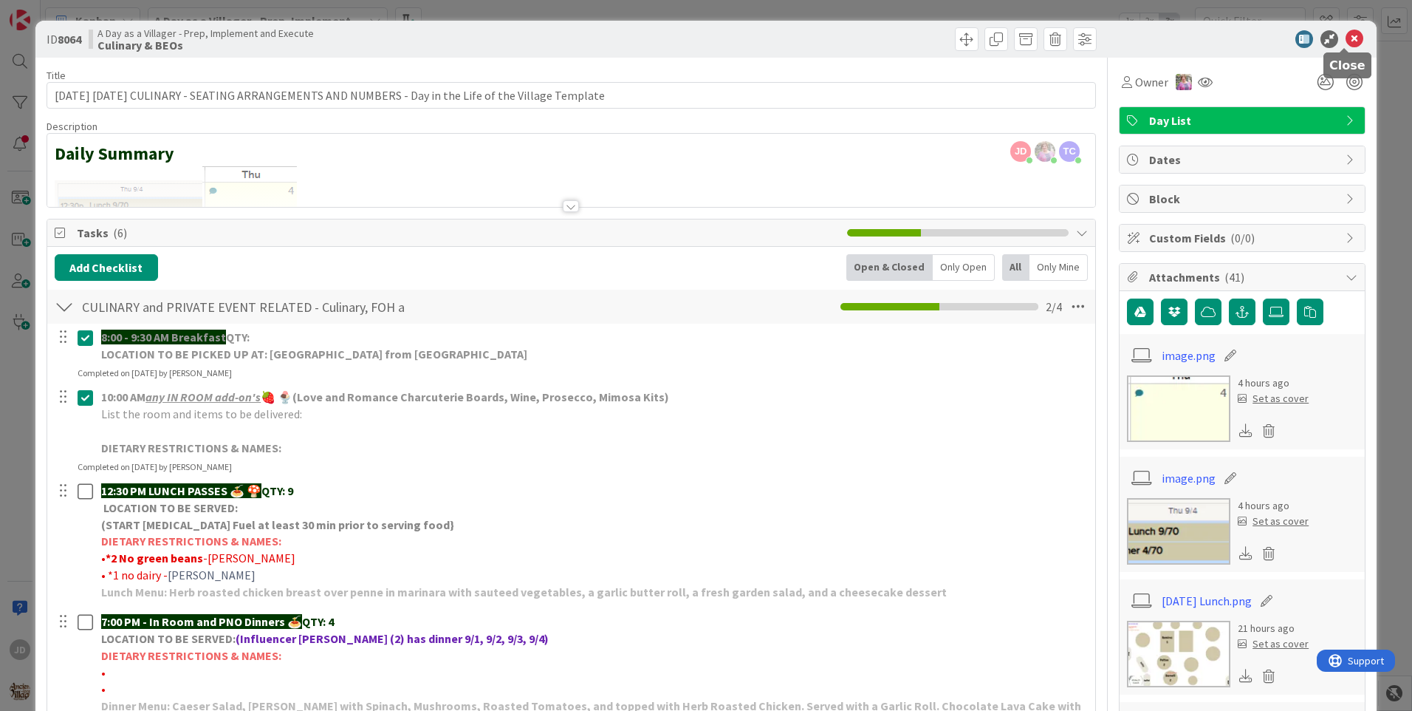
click at [1348, 41] on icon at bounding box center [1355, 39] width 18 height 18
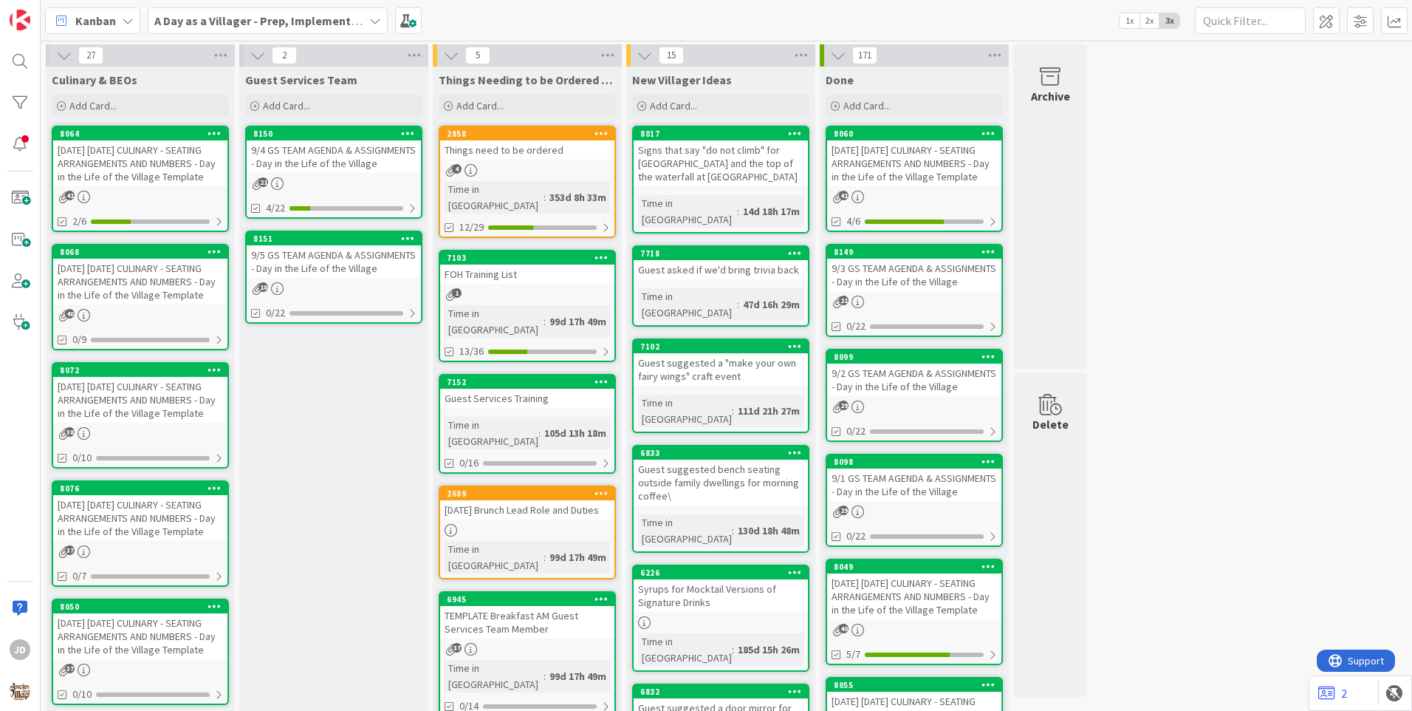
click at [308, 152] on div "9/4 GS TEAM AGENDA & ASSIGNMENTS - Day in the Life of the Village" at bounding box center [334, 156] width 174 height 33
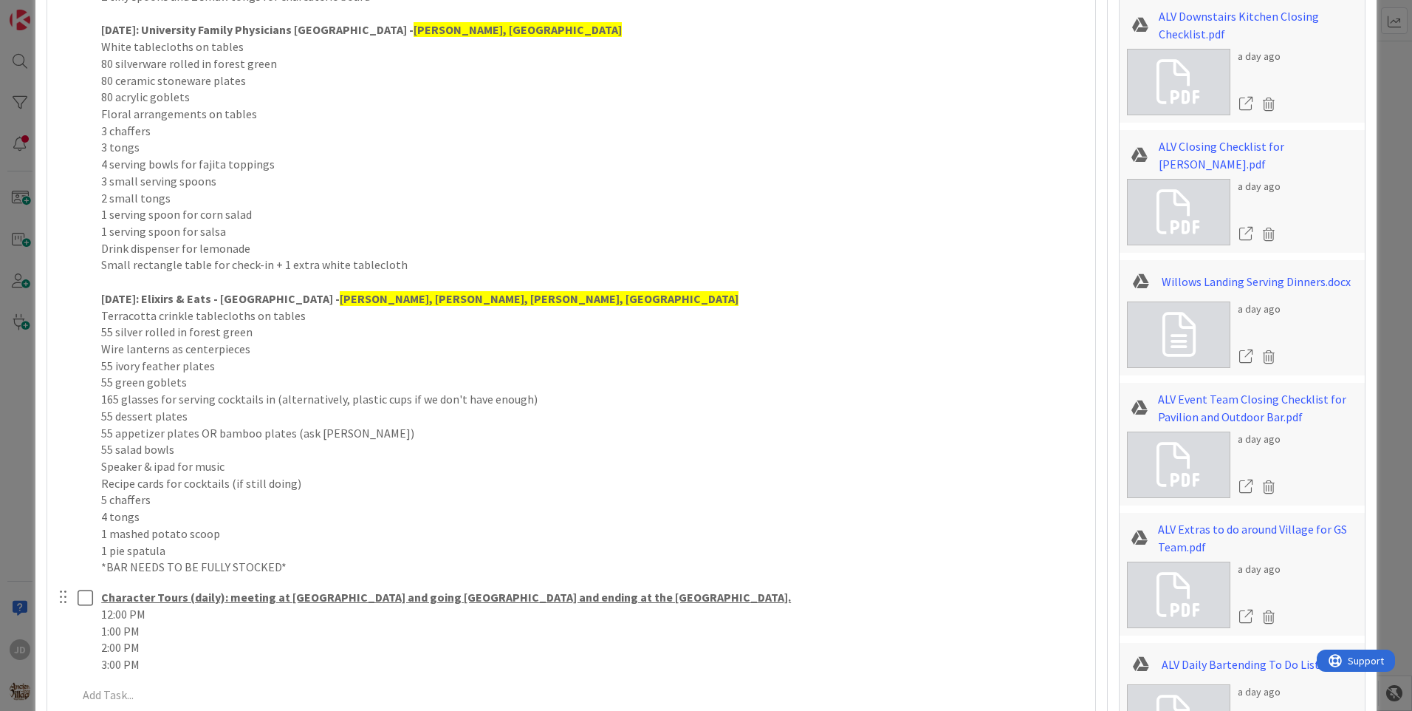
scroll to position [1404, 0]
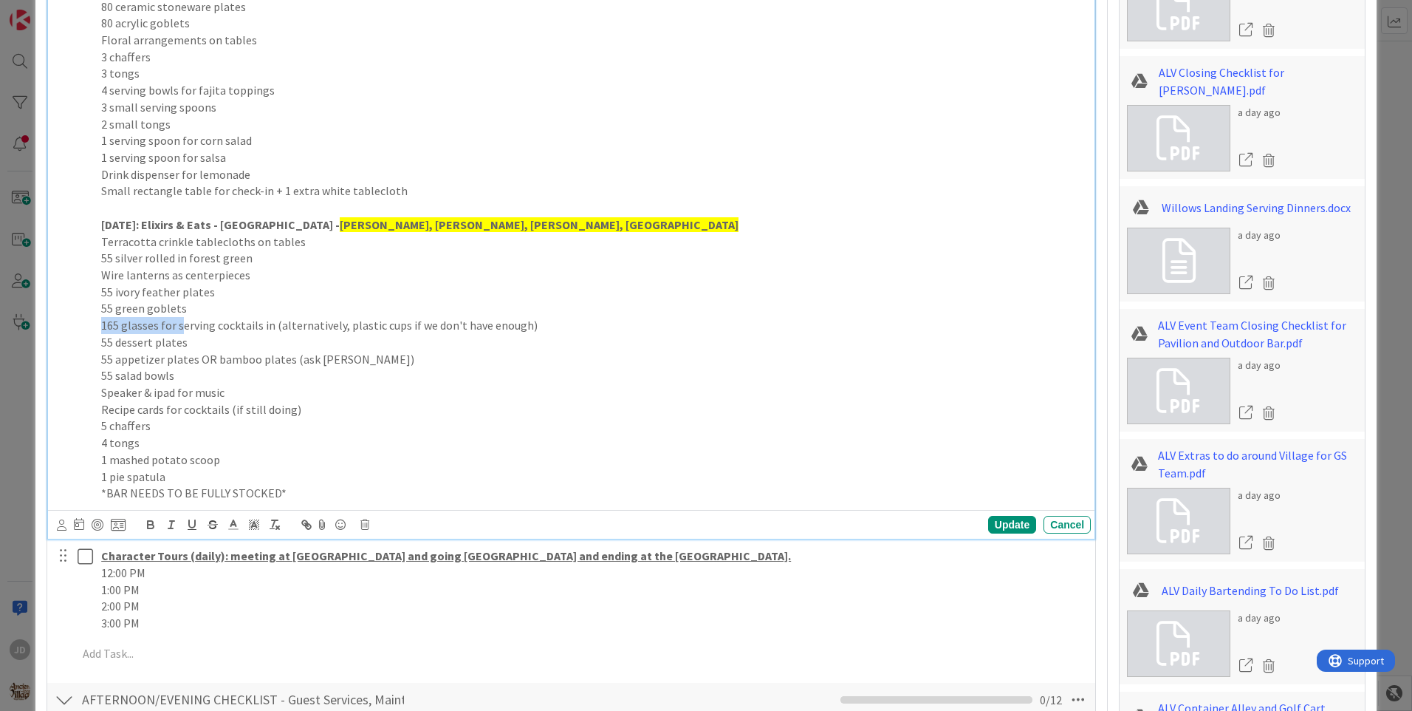
drag, startPoint x: 103, startPoint y: 327, endPoint x: 180, endPoint y: 324, distance: 76.9
click at [180, 324] on p "165 glasses for serving cocktails in (alternatively, plastic cups if we don't h…" at bounding box center [593, 325] width 984 height 17
click at [211, 324] on p "165 glasses for serving cocktails in (alternatively, plastic cups if we don't h…" at bounding box center [593, 325] width 984 height 17
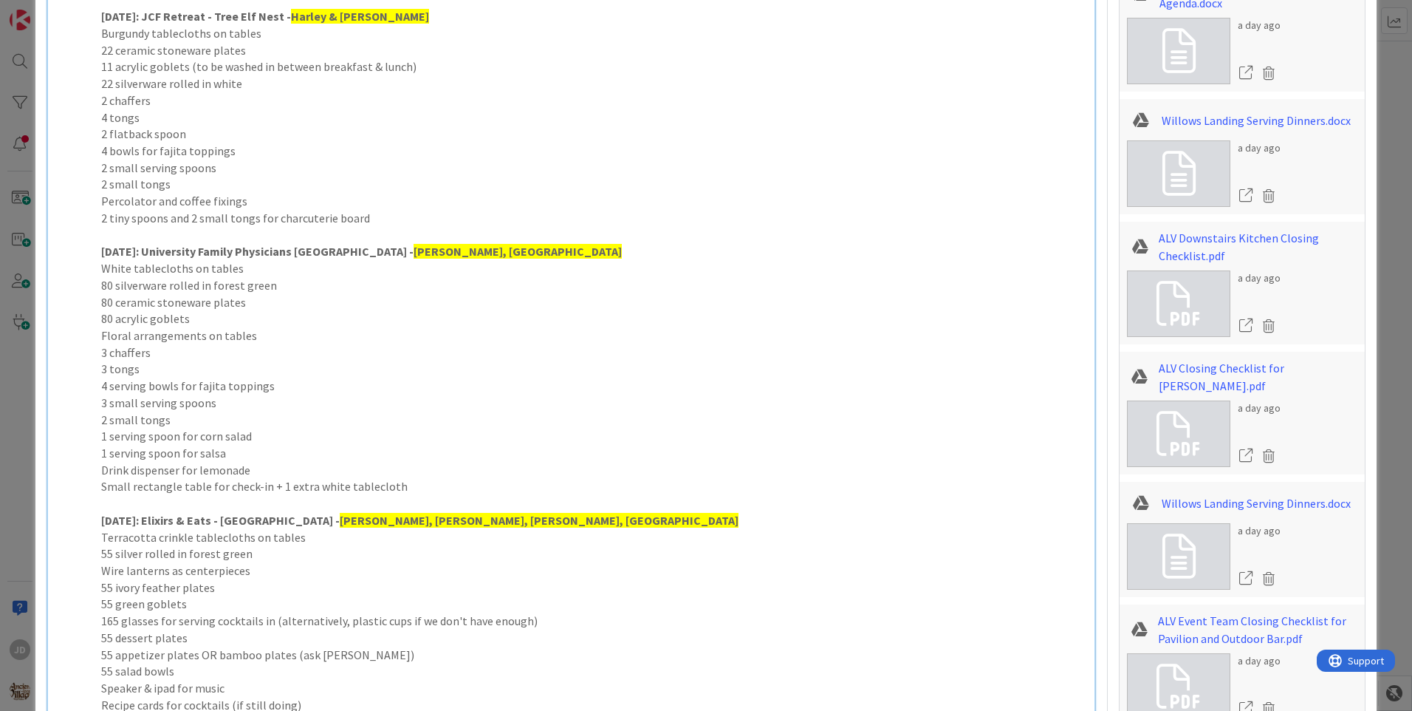
scroll to position [886, 0]
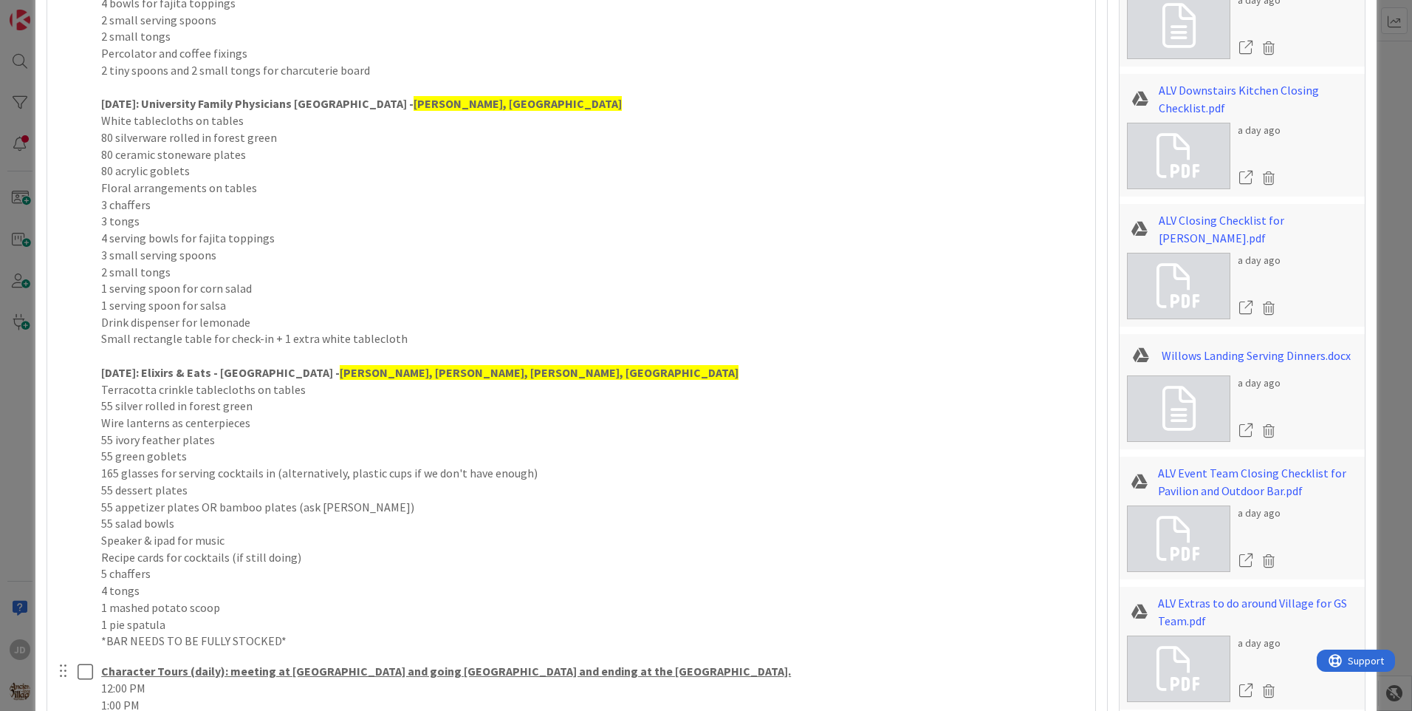
scroll to position [1404, 0]
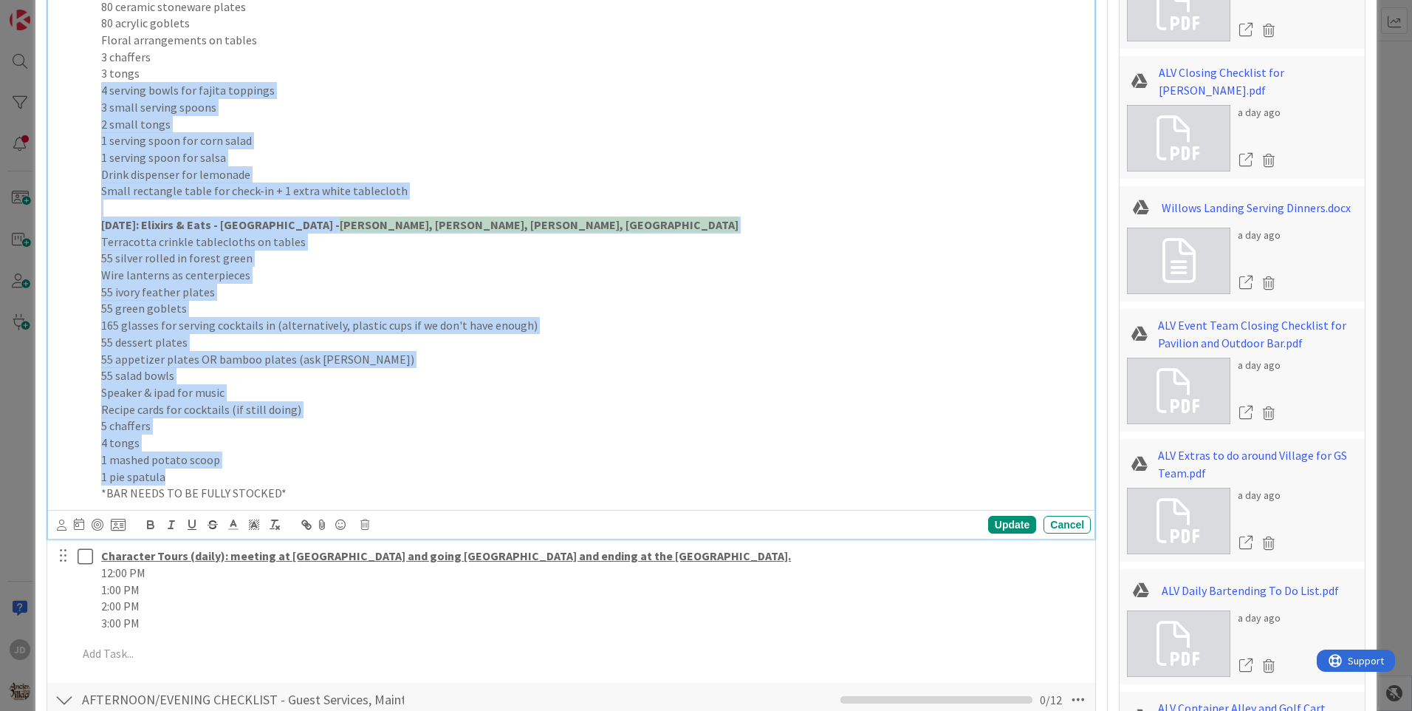
drag, startPoint x: 417, startPoint y: 480, endPoint x: 394, endPoint y: 74, distance: 407.0
click at [394, 74] on div "PRIVATE EVENT SETUP: [DATE]: JCF Retreat - Tree Elf Nest - Harley & [PERSON_NAM…" at bounding box center [593, 90] width 996 height 831
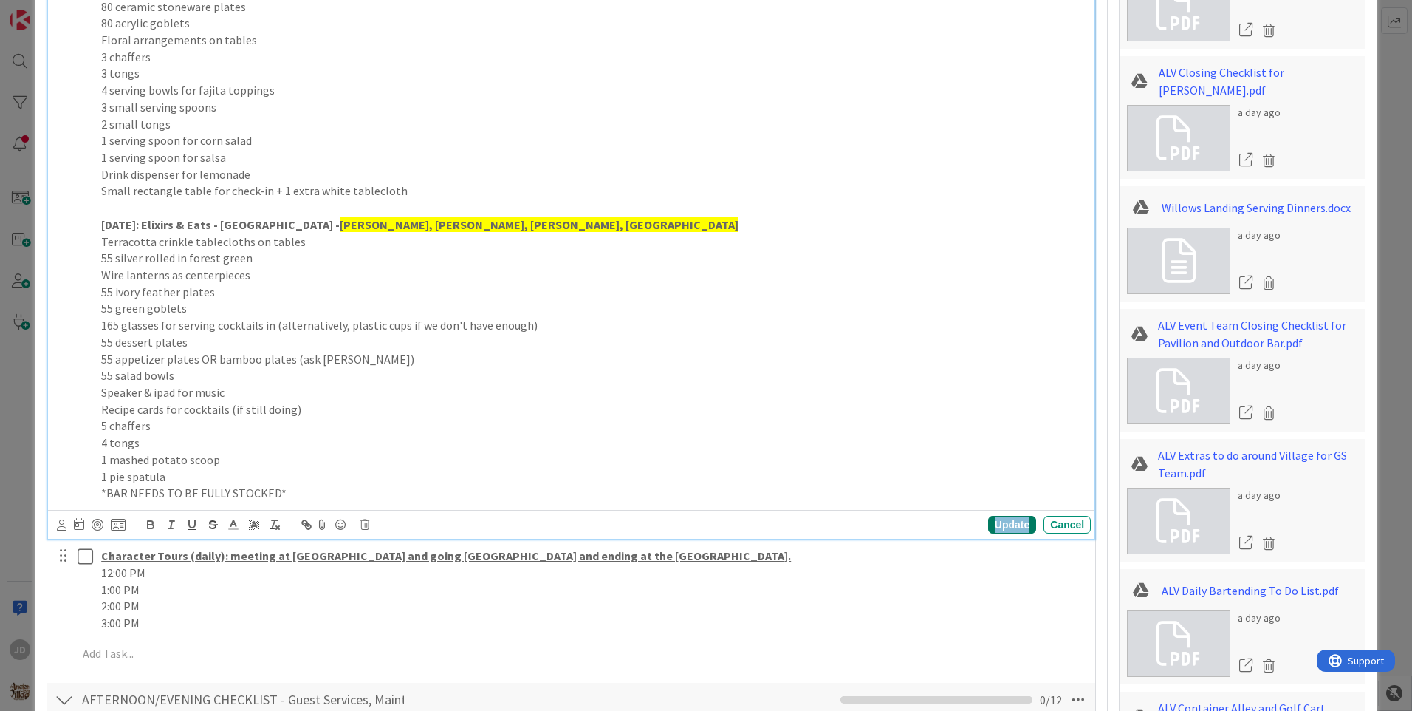
click at [999, 524] on div "Update" at bounding box center [1012, 525] width 48 height 18
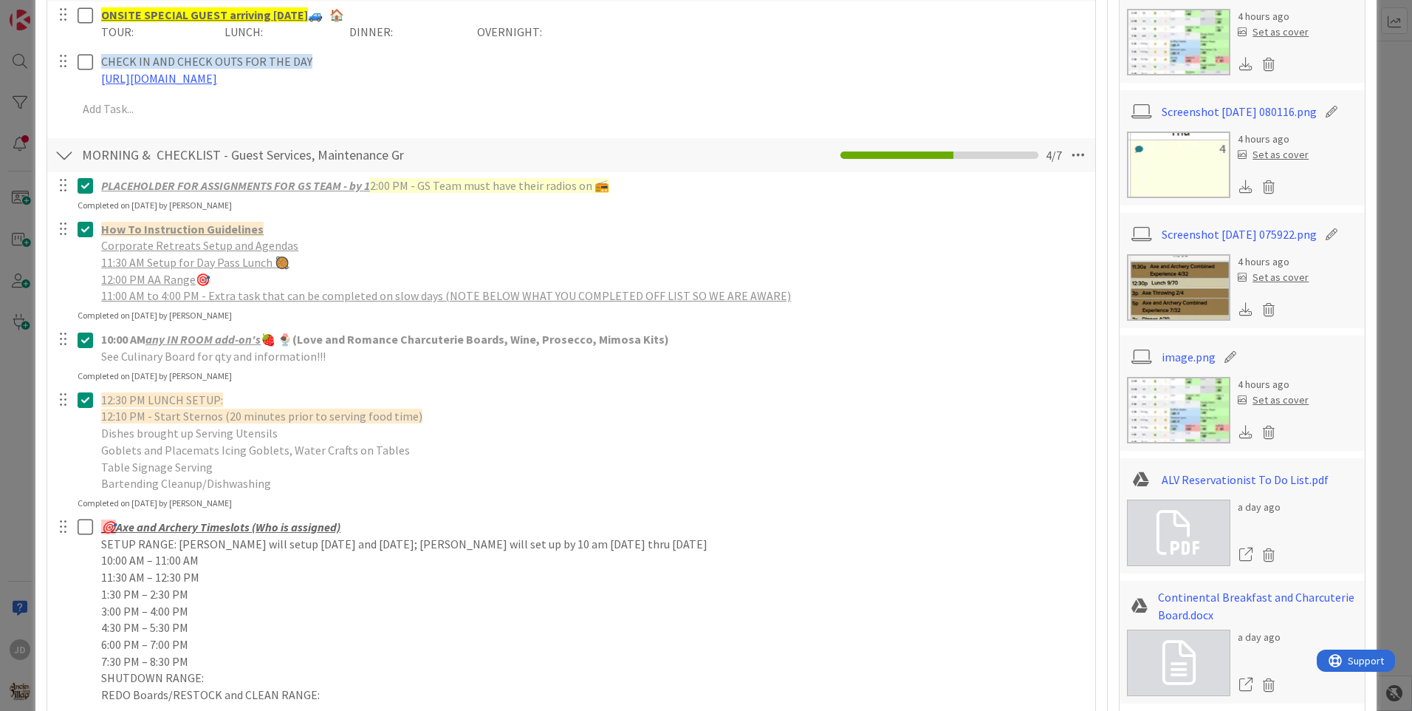
scroll to position [0, 0]
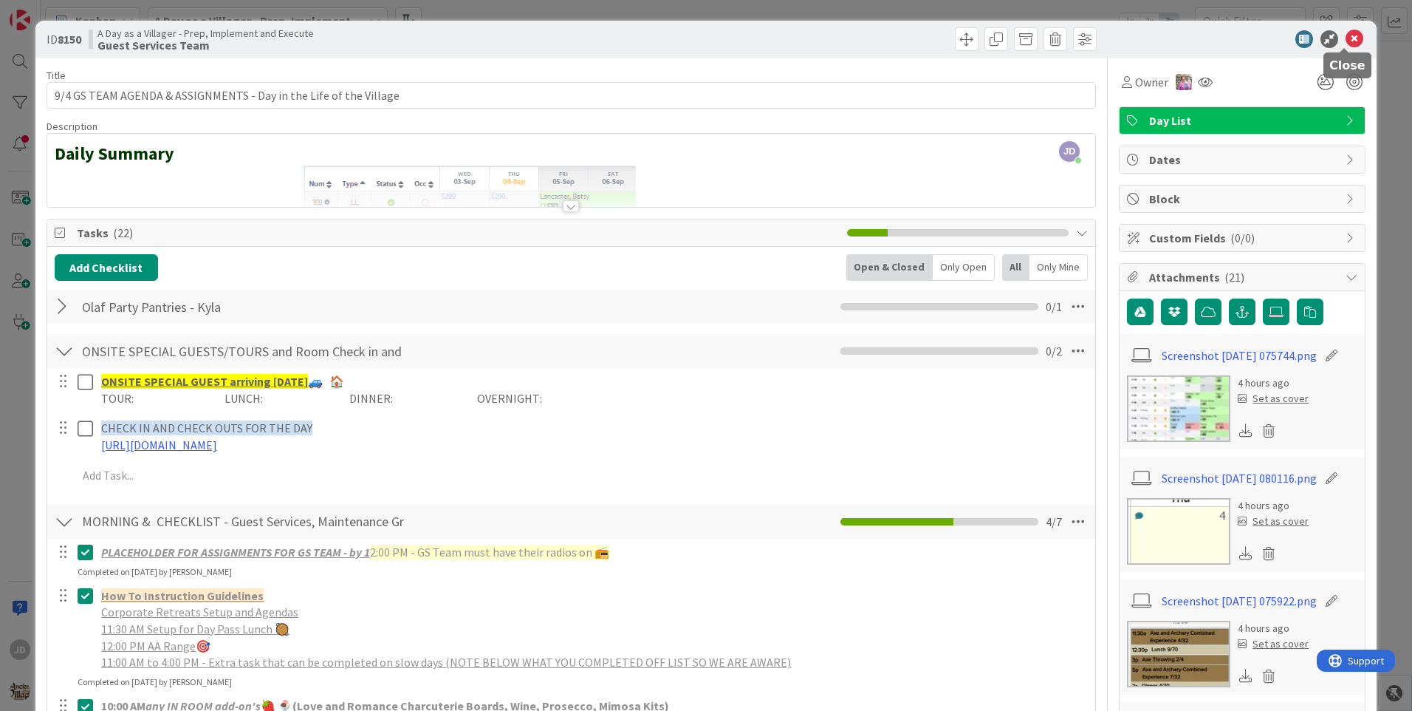
click at [1346, 41] on icon at bounding box center [1355, 39] width 18 height 18
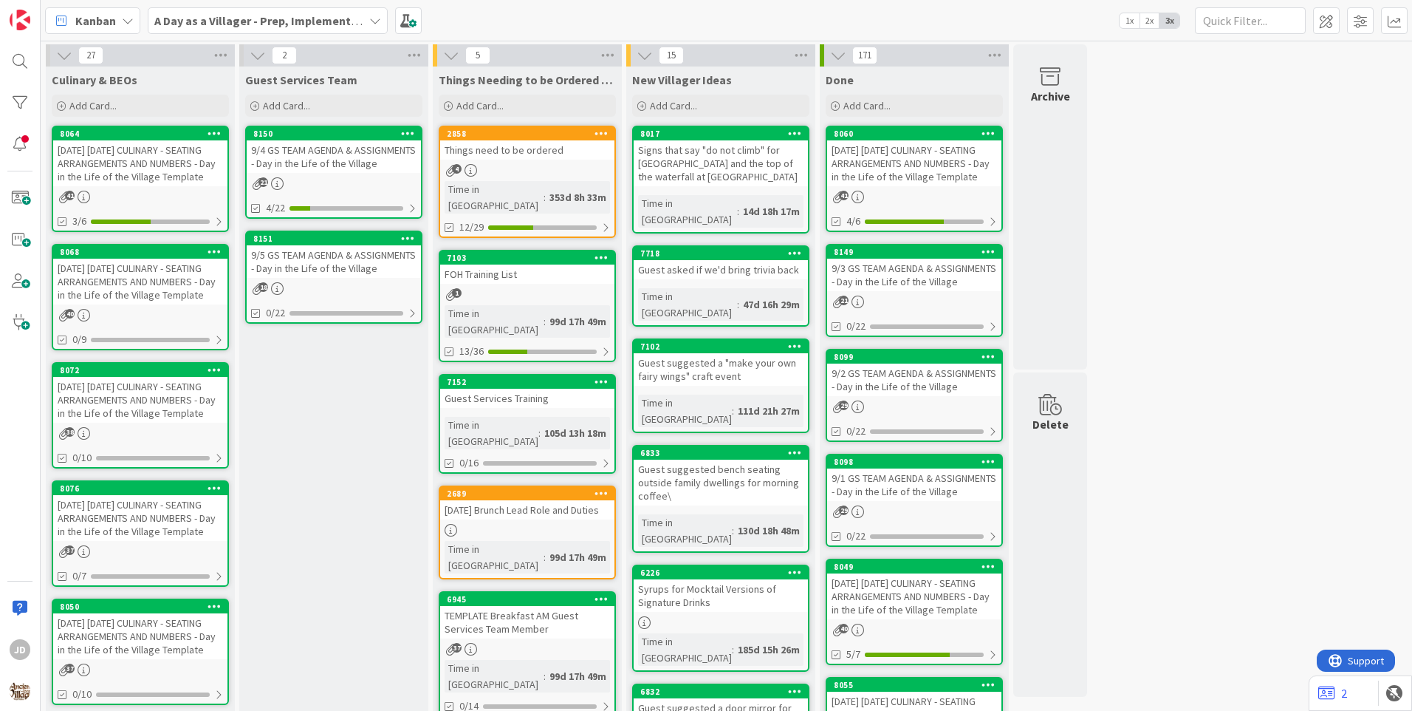
click at [331, 156] on div "9/4 GS TEAM AGENDA & ASSIGNMENTS - Day in the Life of the Village" at bounding box center [334, 156] width 174 height 33
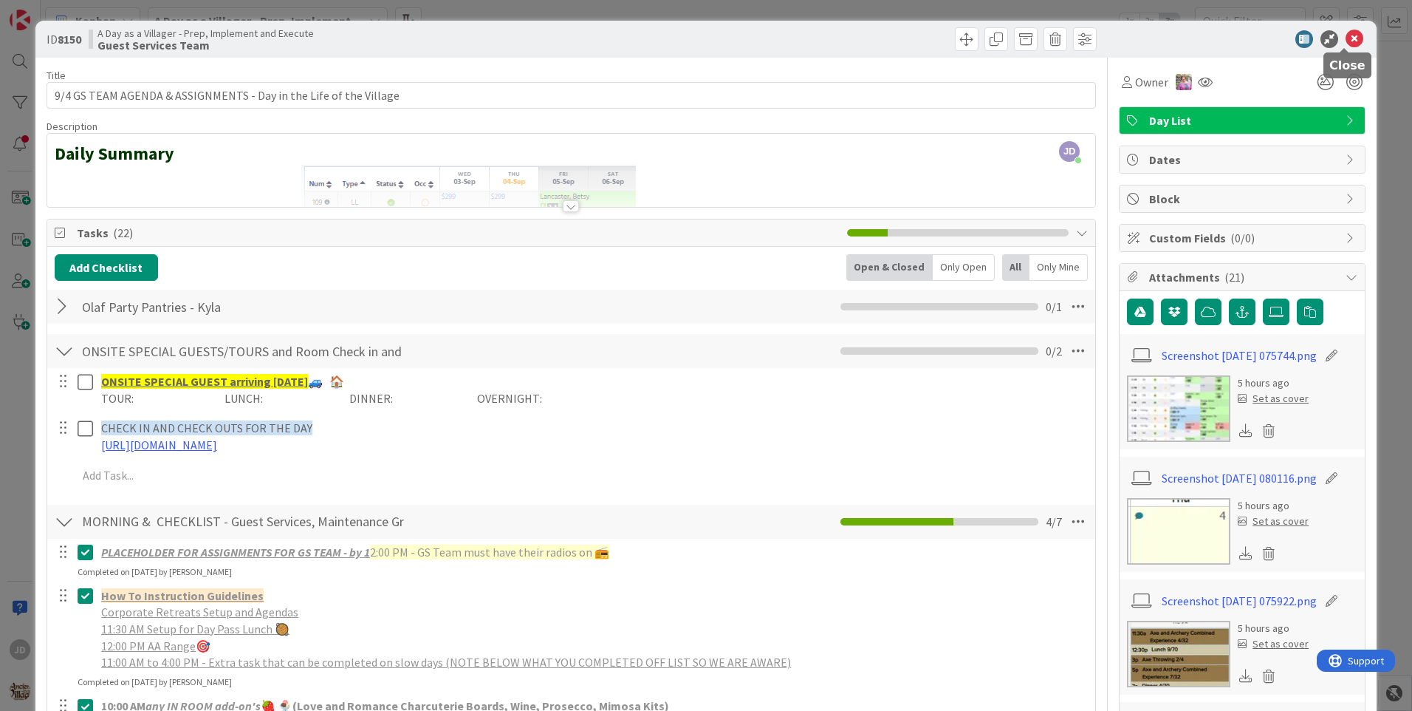
click at [1346, 37] on icon at bounding box center [1355, 39] width 18 height 18
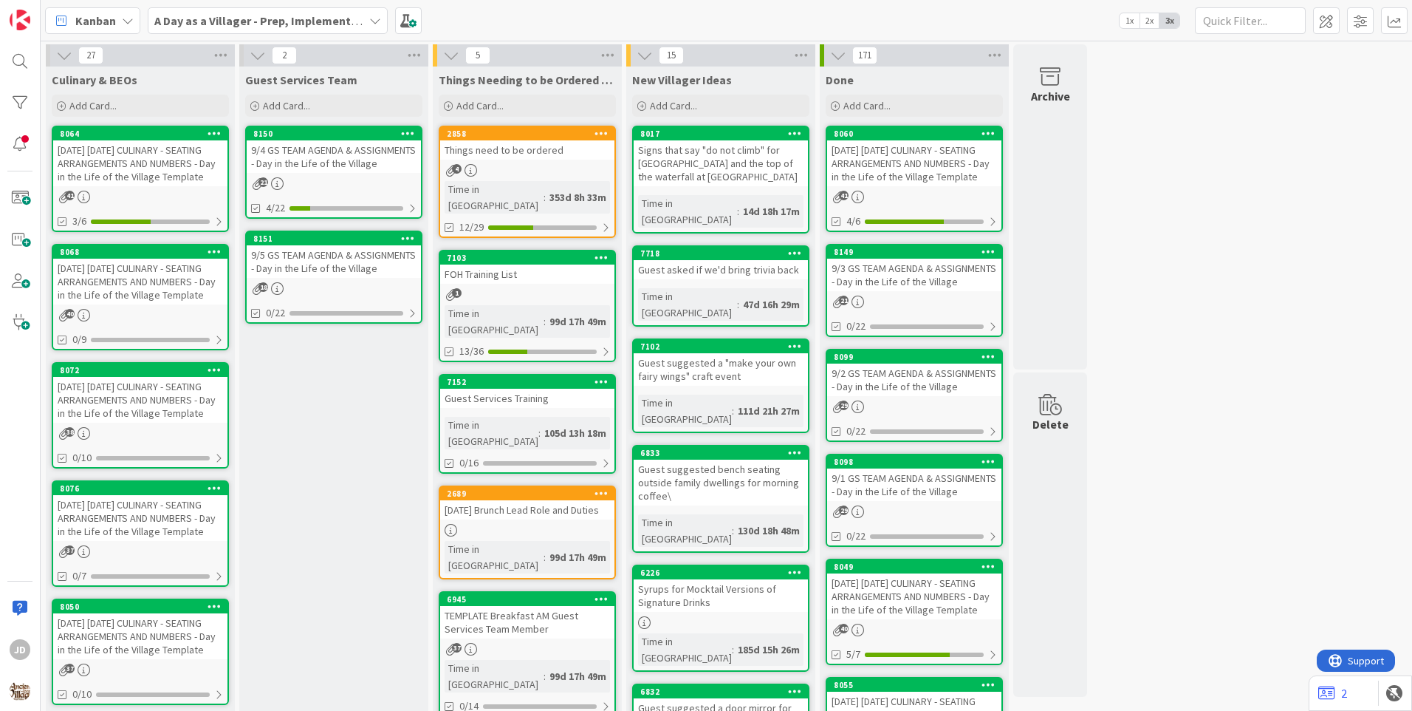
click at [136, 176] on div "[DATE] [DATE] CULINARY - SEATING ARRANGEMENTS AND NUMBERS - Day in the Life of …" at bounding box center [140, 163] width 174 height 46
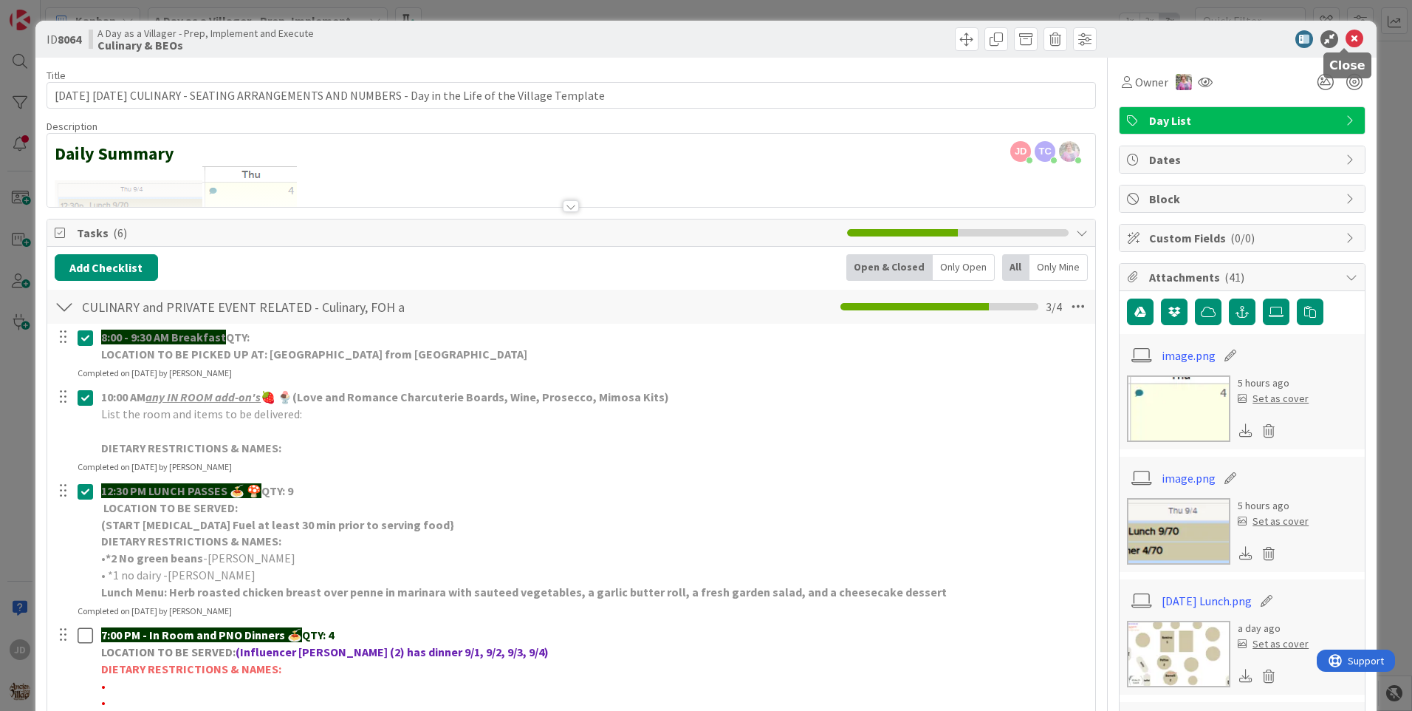
click at [1350, 40] on icon at bounding box center [1355, 39] width 18 height 18
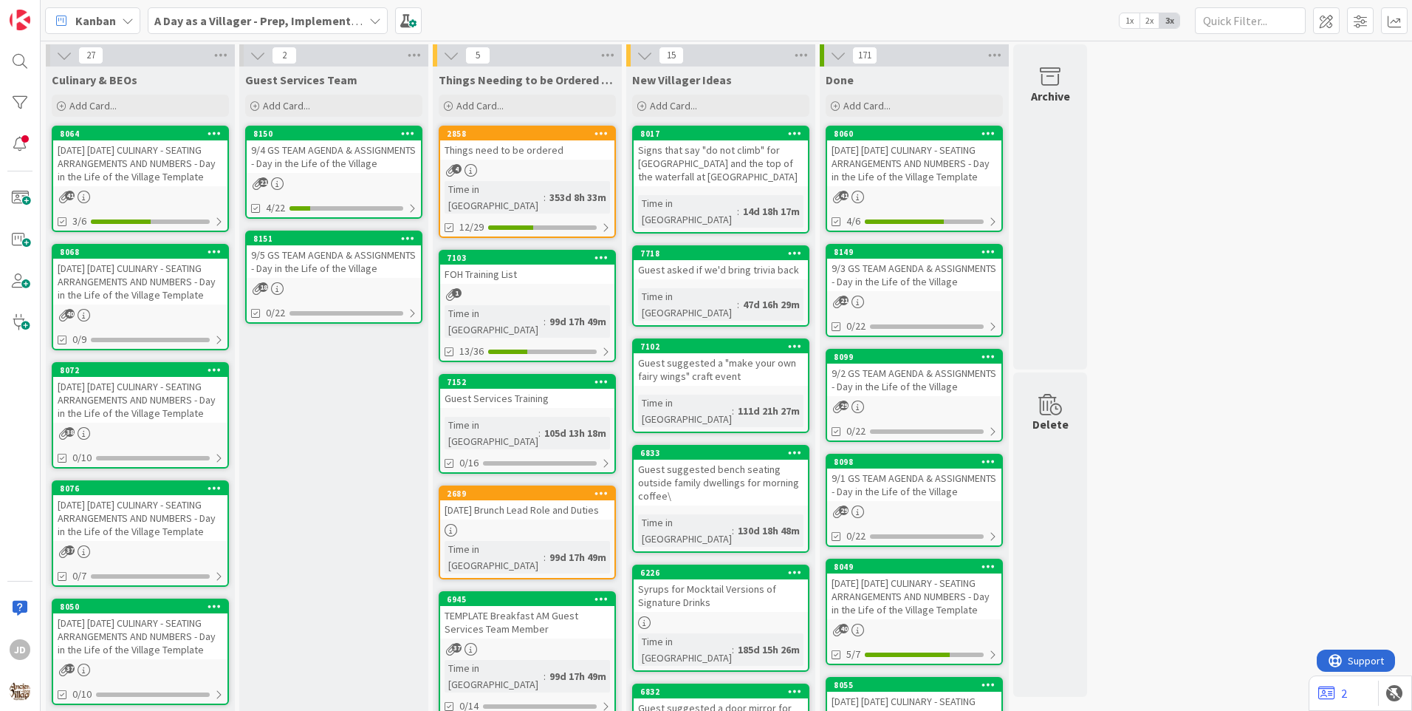
click at [171, 282] on div "[DATE] [DATE] CULINARY - SEATING ARRANGEMENTS AND NUMBERS - Day in the Life of …" at bounding box center [140, 282] width 174 height 46
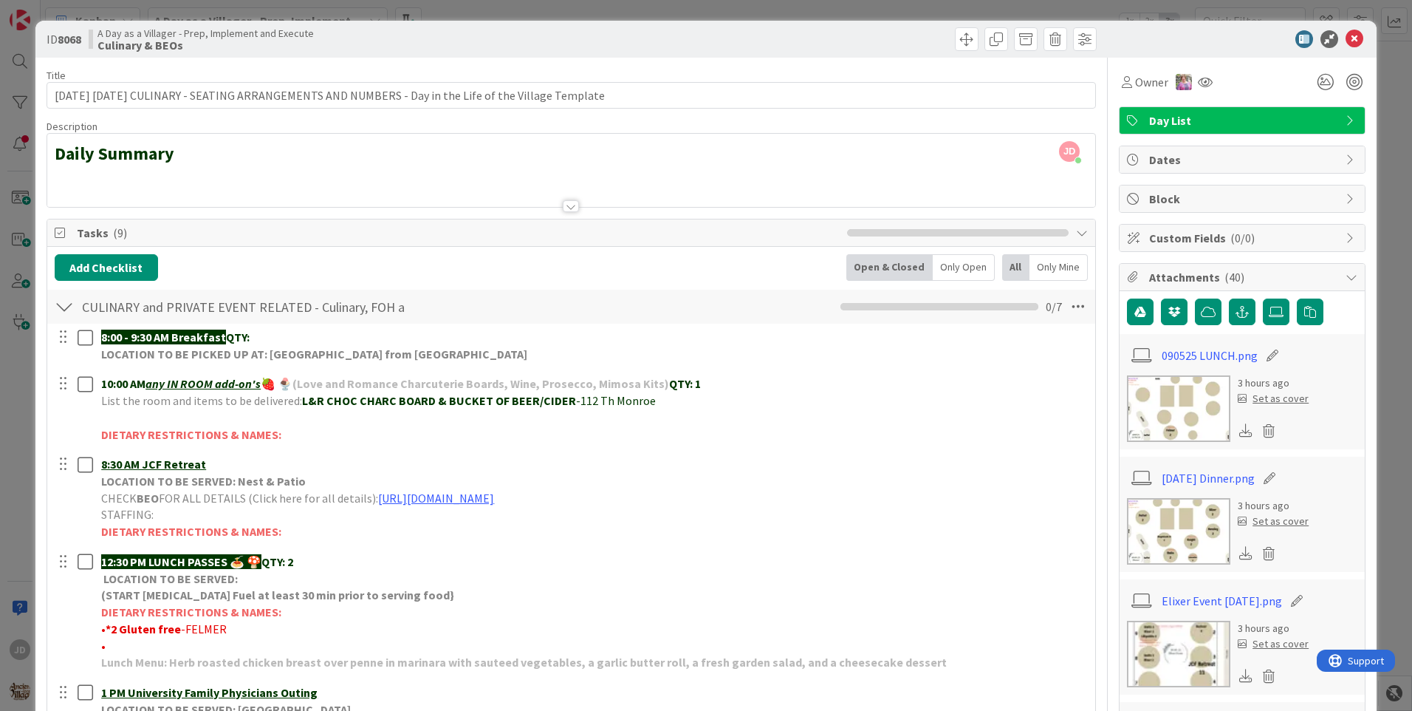
click at [1336, 42] on div at bounding box center [1235, 39] width 262 height 18
click at [1346, 41] on icon at bounding box center [1355, 39] width 18 height 18
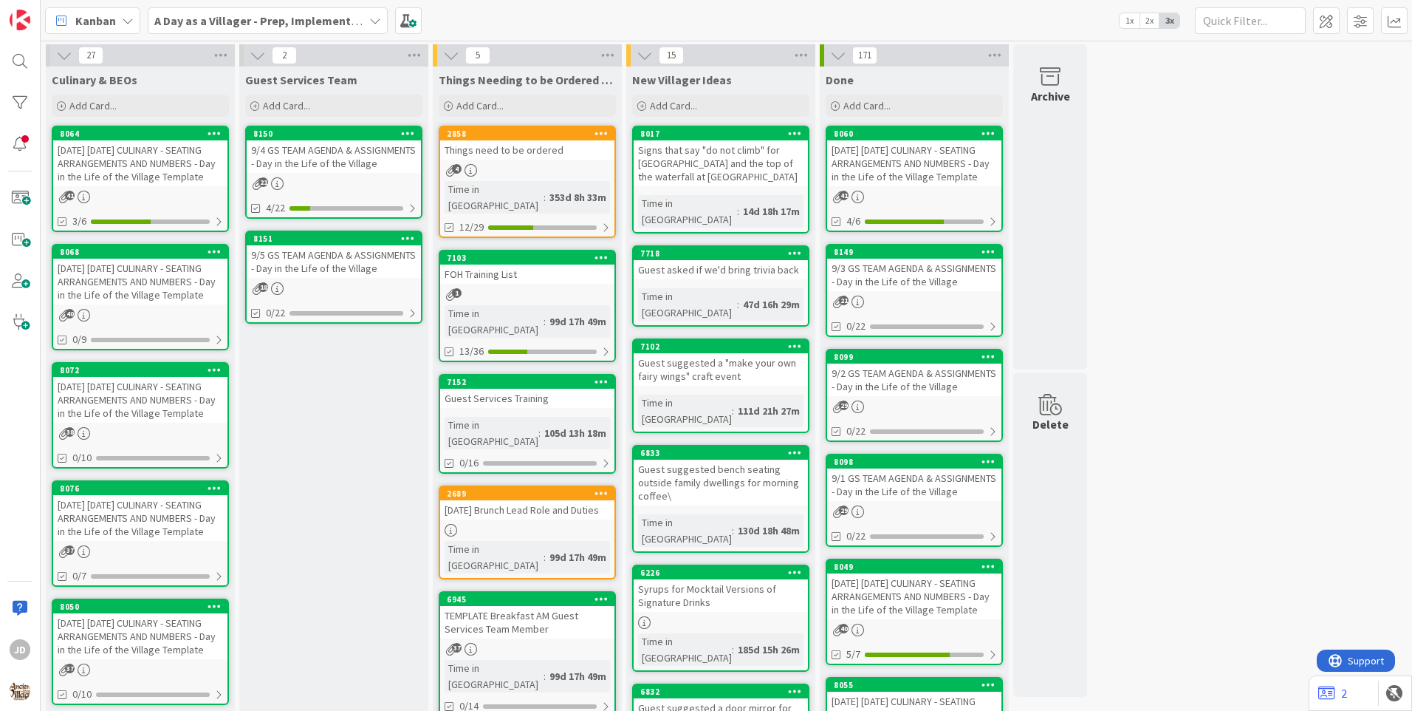
click at [365, 164] on div "9/4 GS TEAM AGENDA & ASSIGNMENTS - Day in the Life of the Village" at bounding box center [334, 156] width 174 height 33
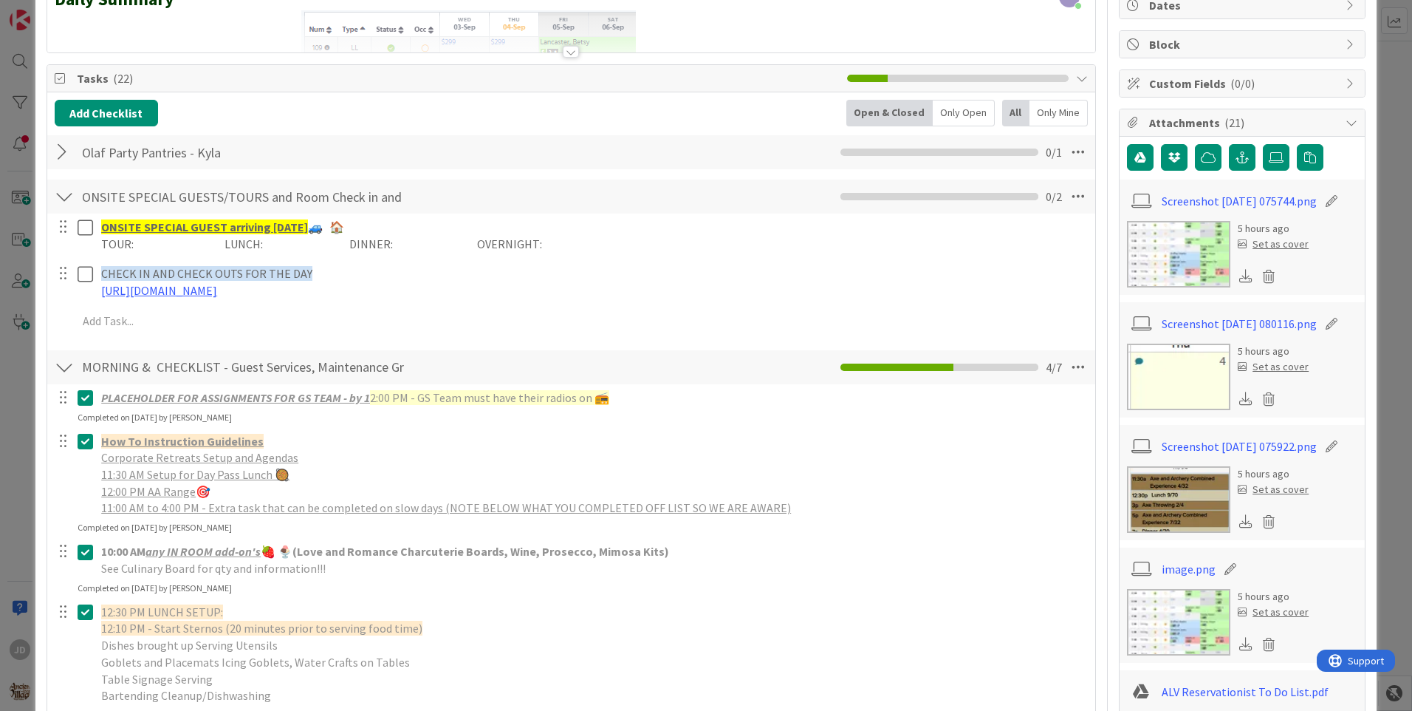
scroll to position [7, 0]
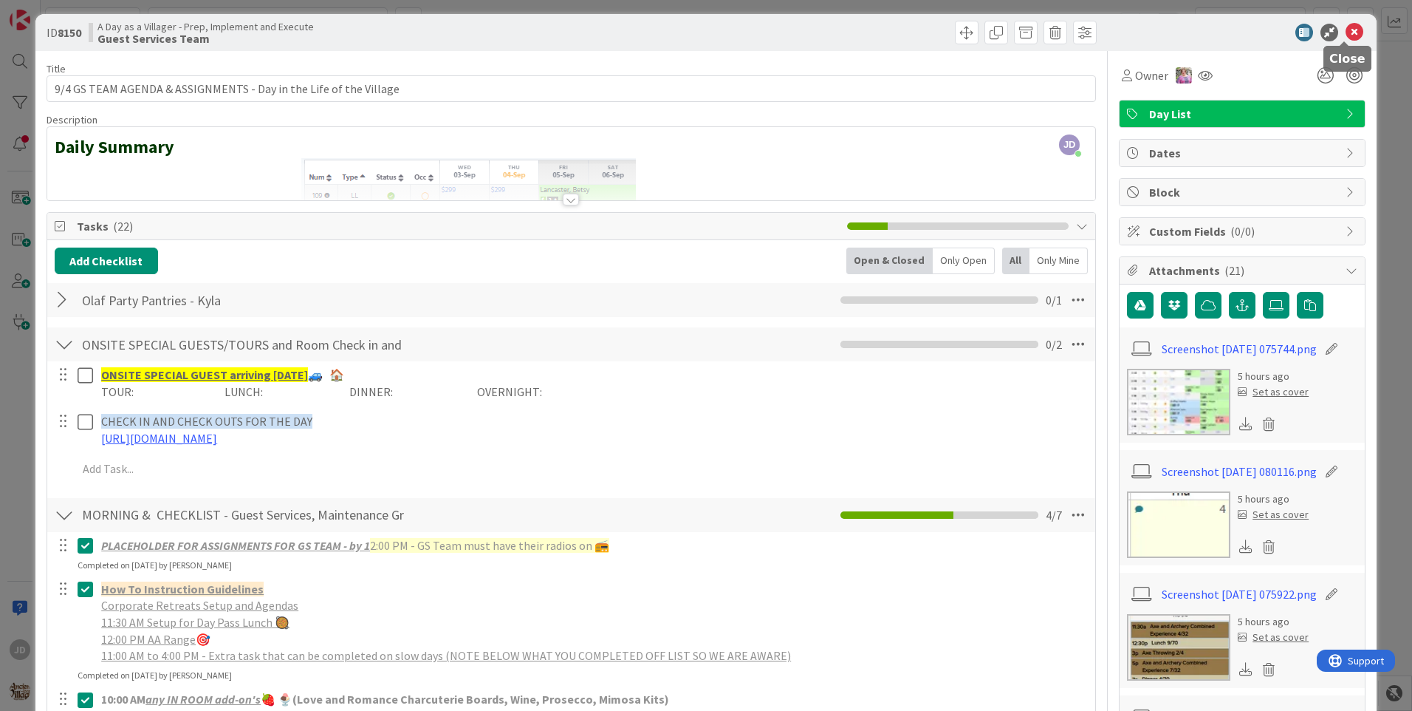
click at [1346, 28] on icon at bounding box center [1355, 33] width 18 height 18
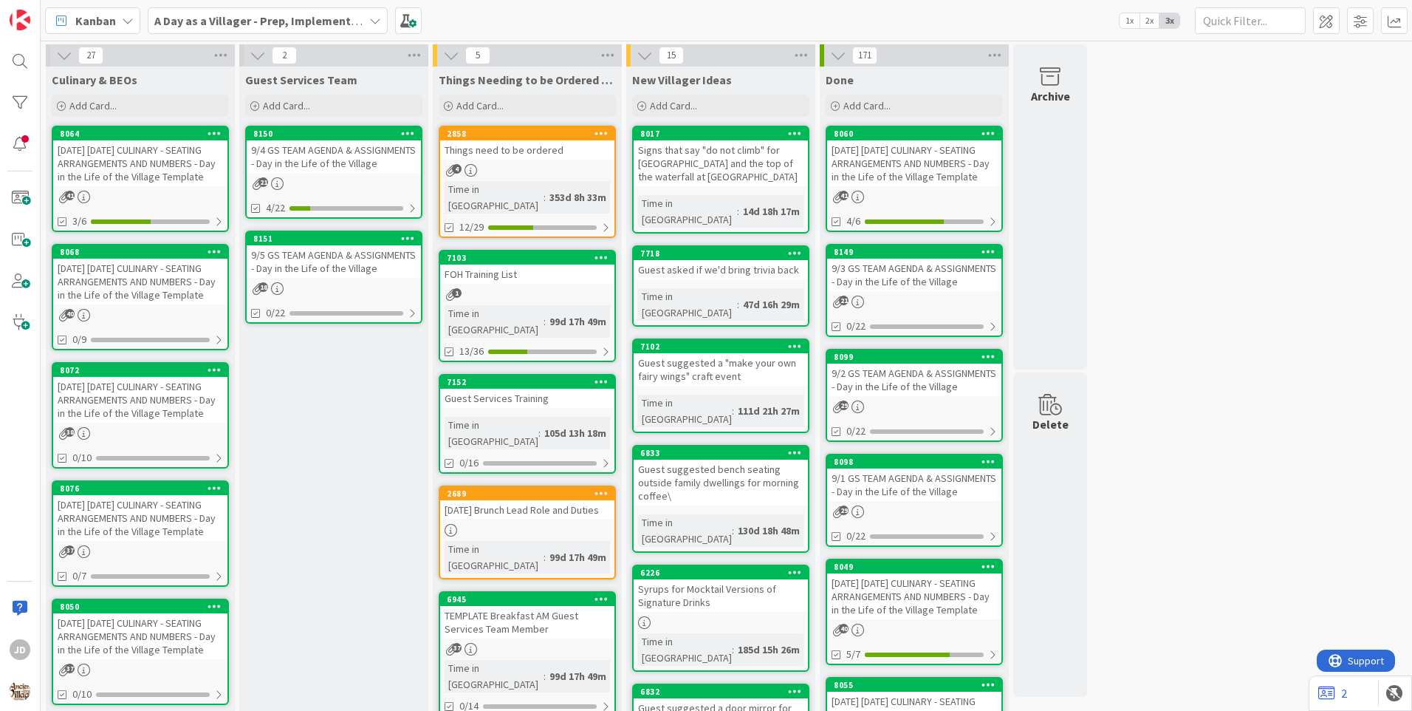
click at [362, 271] on div "9/5 GS TEAM AGENDA & ASSIGNMENTS - Day in the Life of the Village" at bounding box center [334, 261] width 174 height 33
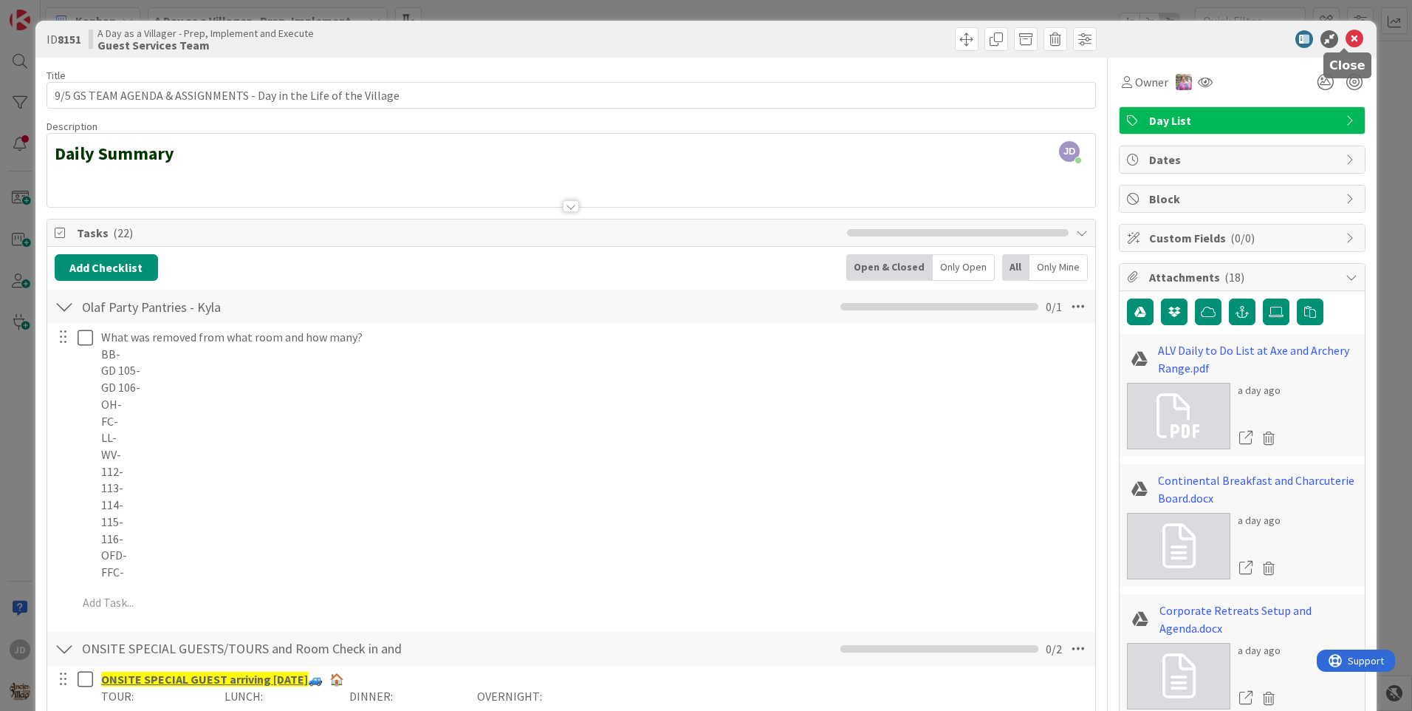
click at [1346, 38] on icon at bounding box center [1355, 39] width 18 height 18
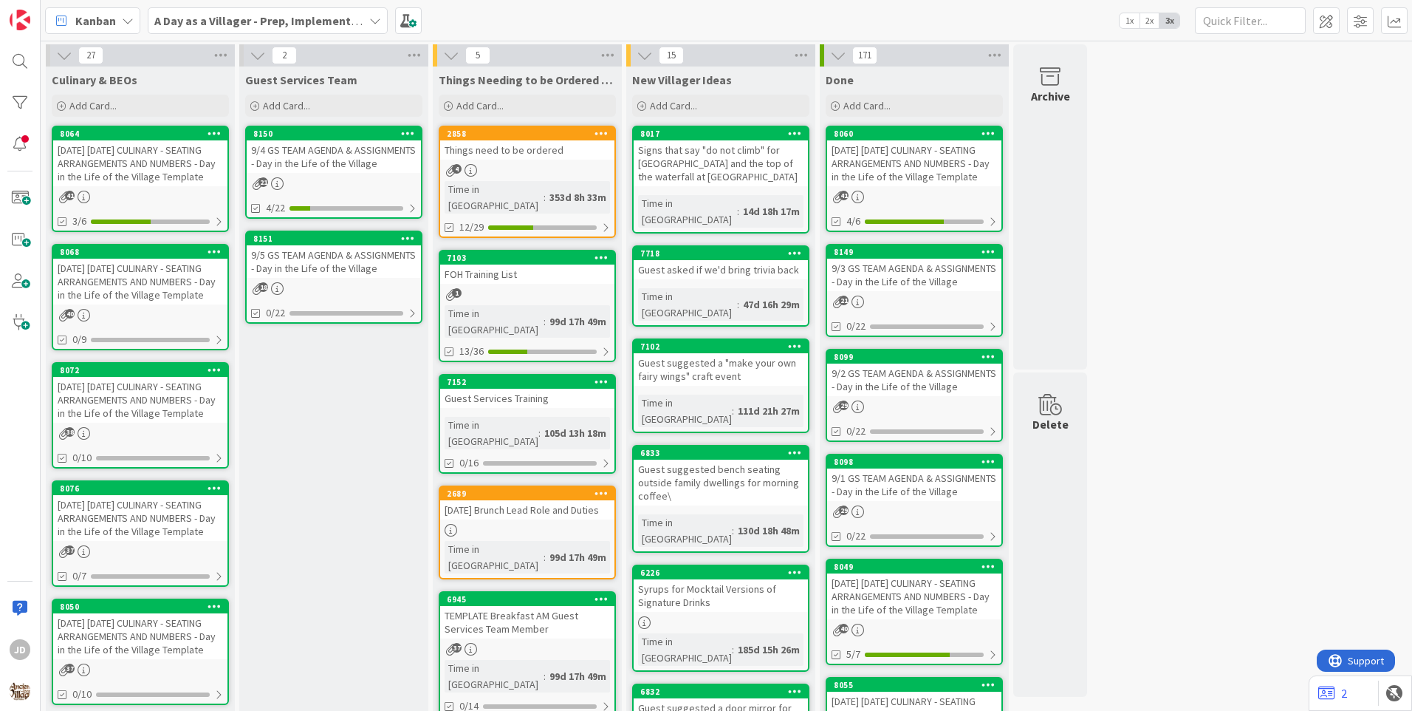
click at [129, 181] on div "[DATE] [DATE] CULINARY - SEATING ARRANGEMENTS AND NUMBERS - Day in the Life of …" at bounding box center [140, 163] width 174 height 46
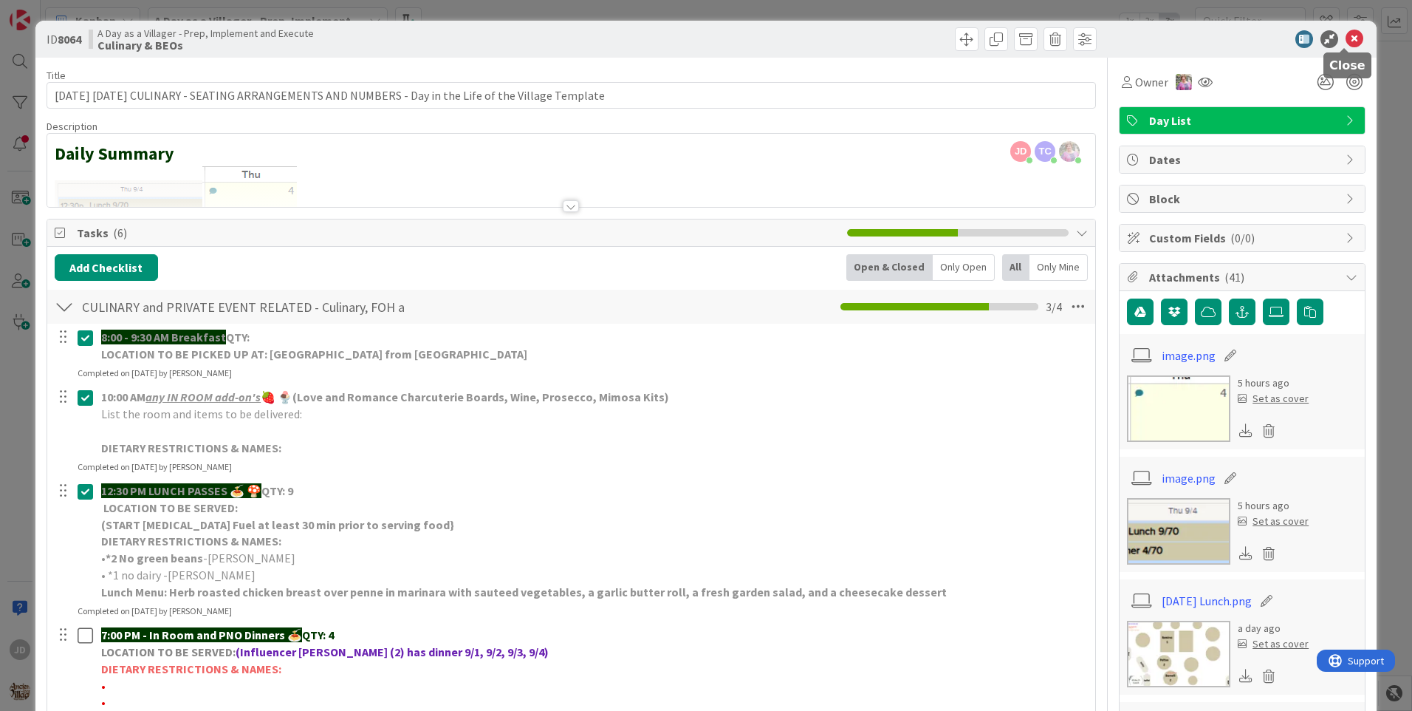
click at [1350, 38] on icon at bounding box center [1355, 39] width 18 height 18
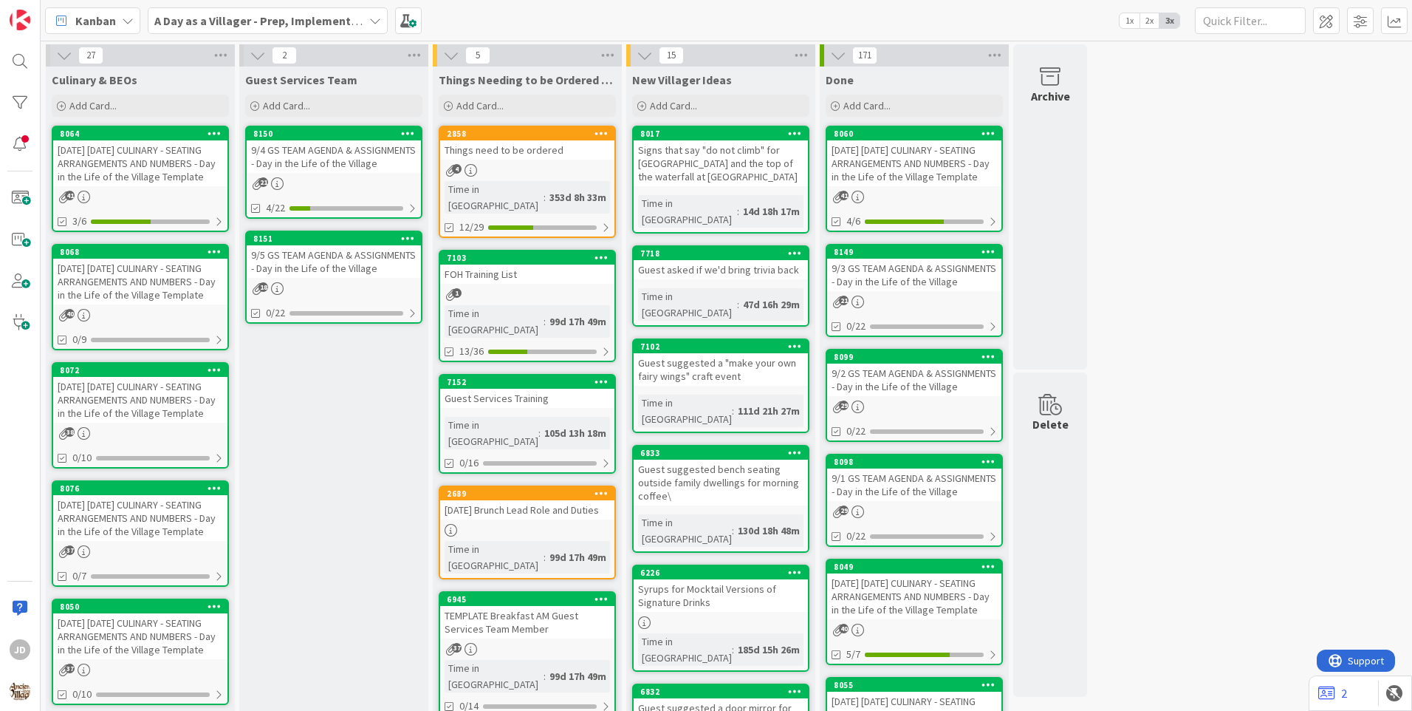
click at [327, 159] on div "9/4 GS TEAM AGENDA & ASSIGNMENTS - Day in the Life of the Village" at bounding box center [334, 156] width 174 height 33
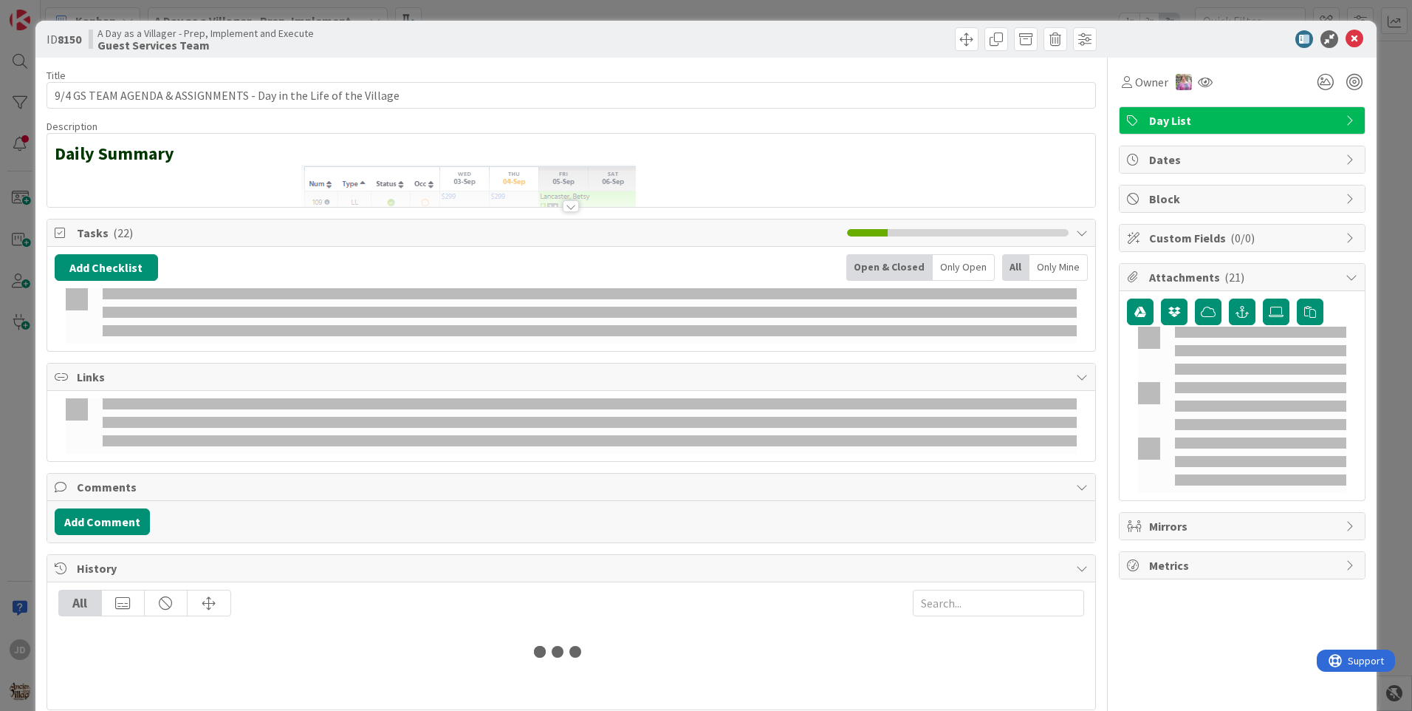
click at [1347, 40] on icon at bounding box center [1355, 39] width 18 height 18
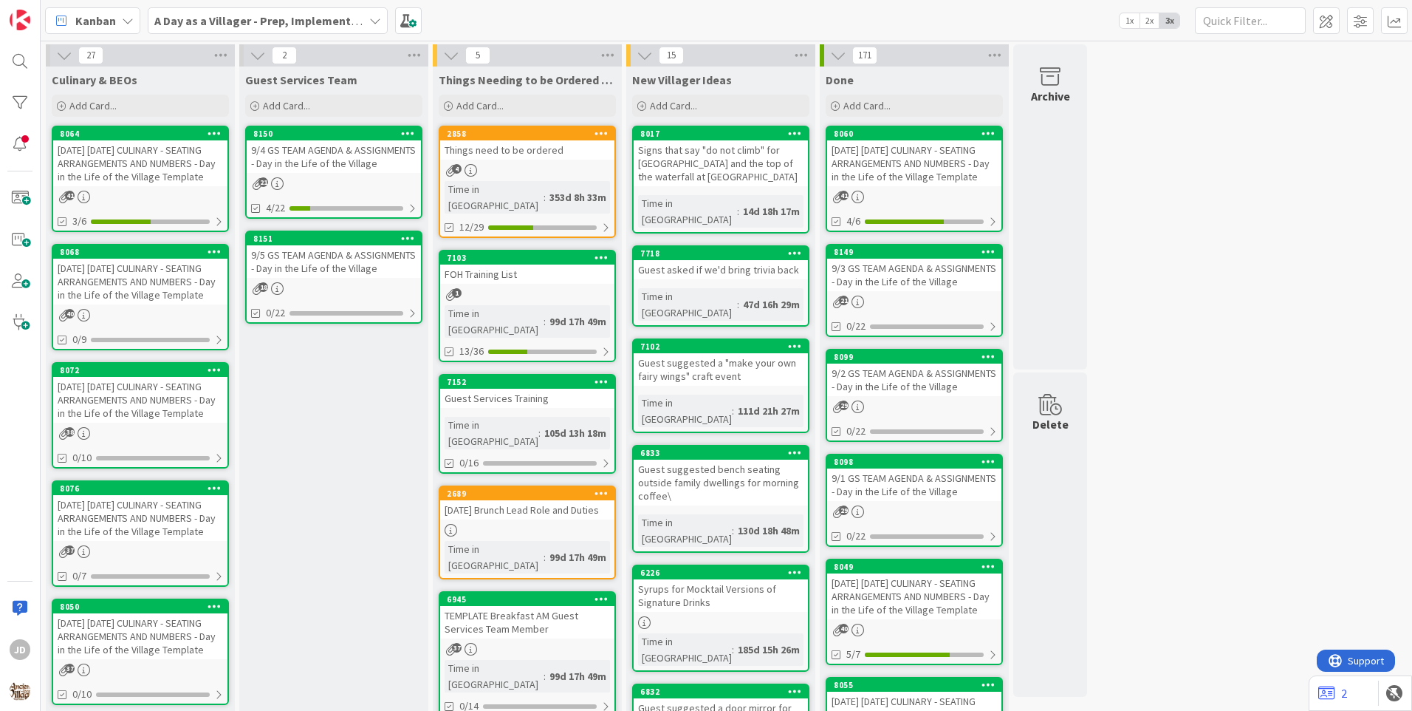
click at [138, 304] on div "[DATE] [DATE] CULINARY - SEATING ARRANGEMENTS AND NUMBERS - Day in the Life of …" at bounding box center [140, 282] width 174 height 46
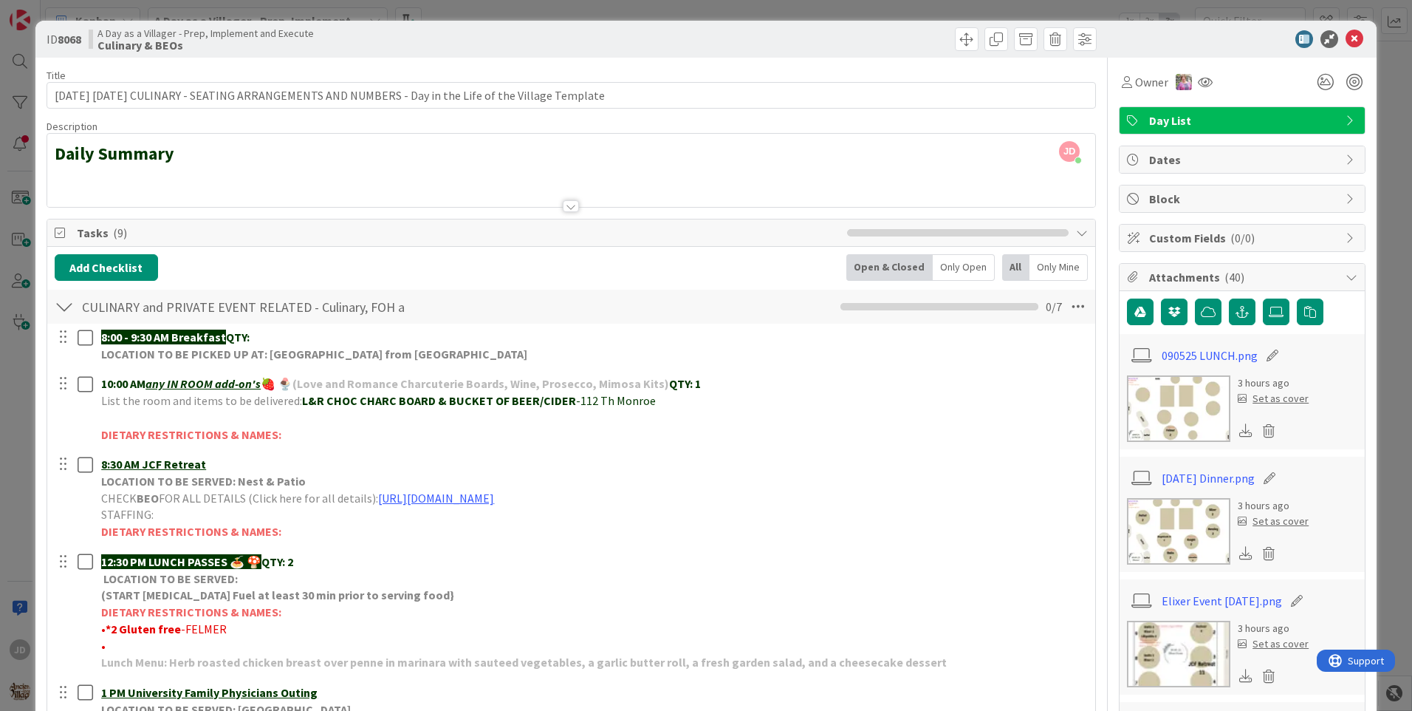
click at [1334, 40] on div at bounding box center [1235, 39] width 262 height 18
click at [1361, 32] on div "ID 8068 A Day as a Villager - Prep, Implement and Execute Culinary & BEOs" at bounding box center [705, 39] width 1341 height 37
click at [1352, 39] on icon at bounding box center [1355, 39] width 18 height 18
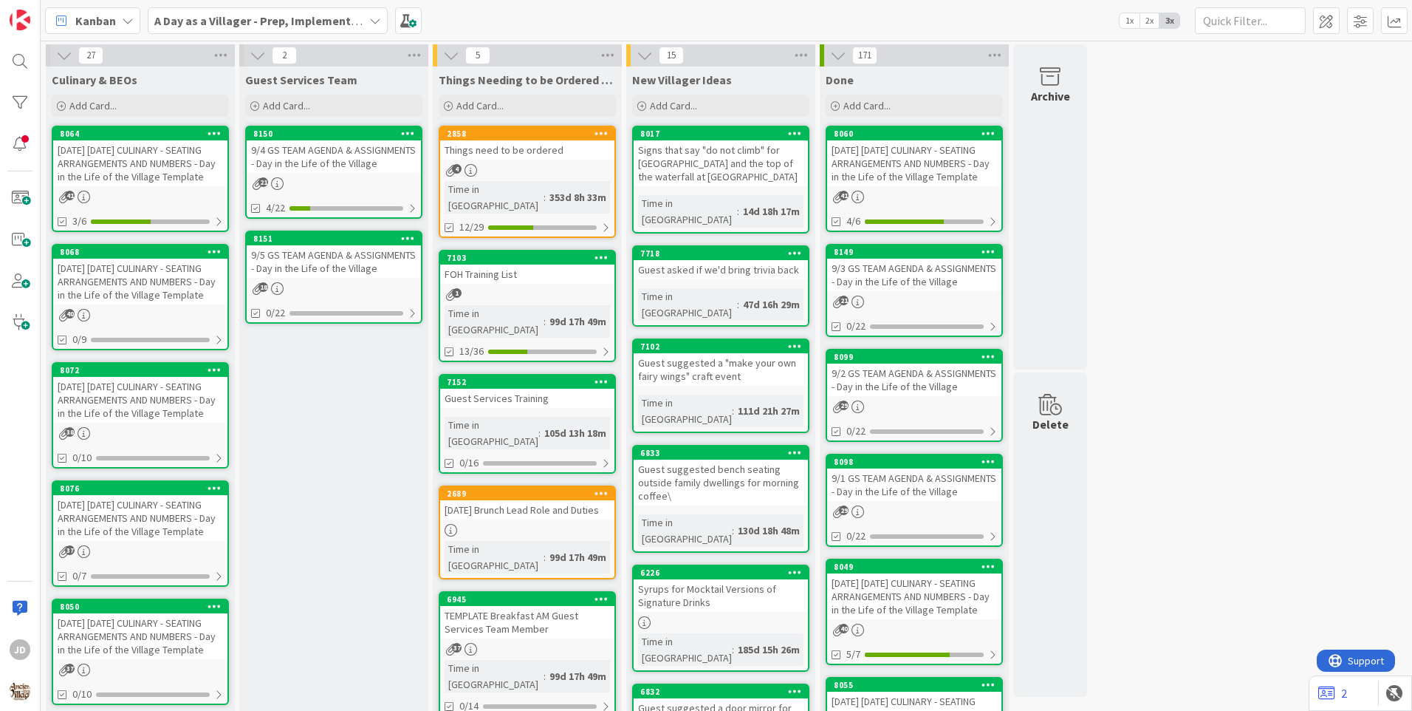
click at [144, 159] on div "[DATE] [DATE] CULINARY - SEATING ARRANGEMENTS AND NUMBERS - Day in the Life of …" at bounding box center [140, 163] width 174 height 46
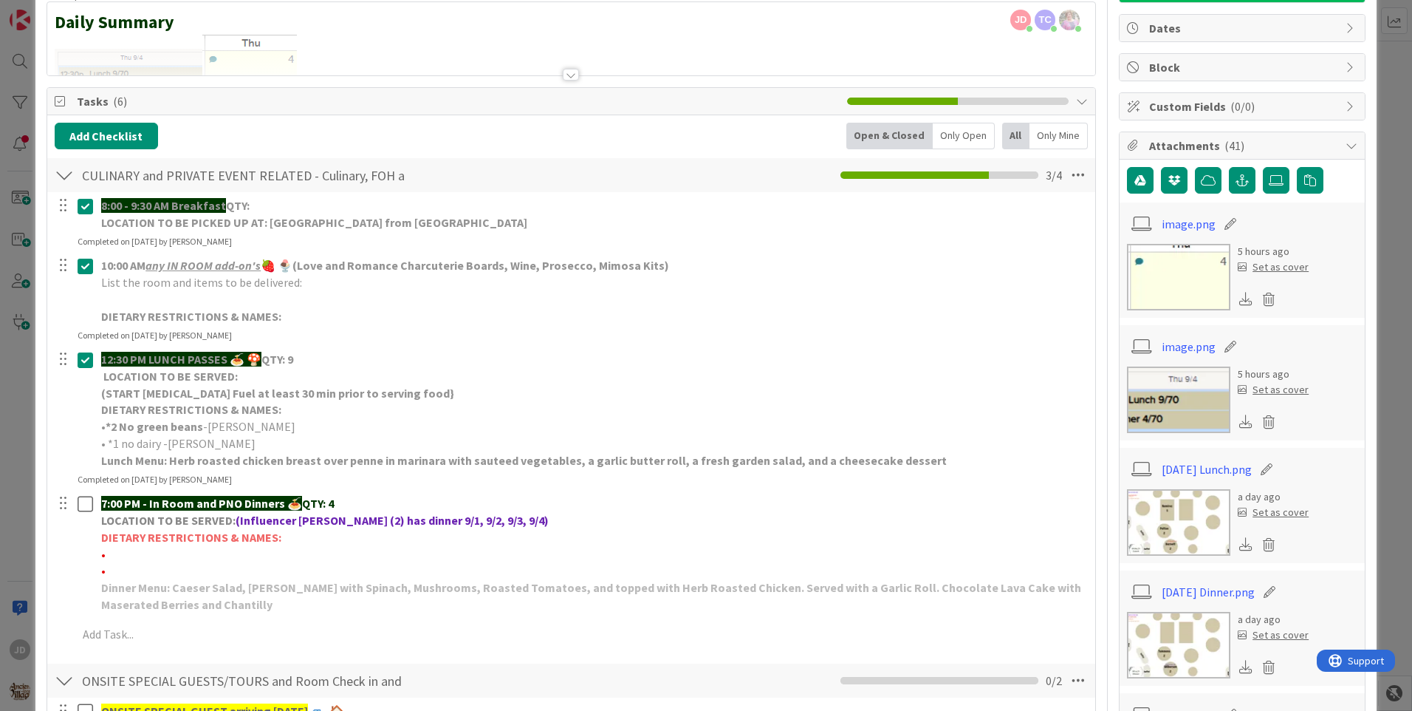
scroll to position [148, 0]
